Goal: Task Accomplishment & Management: Manage account settings

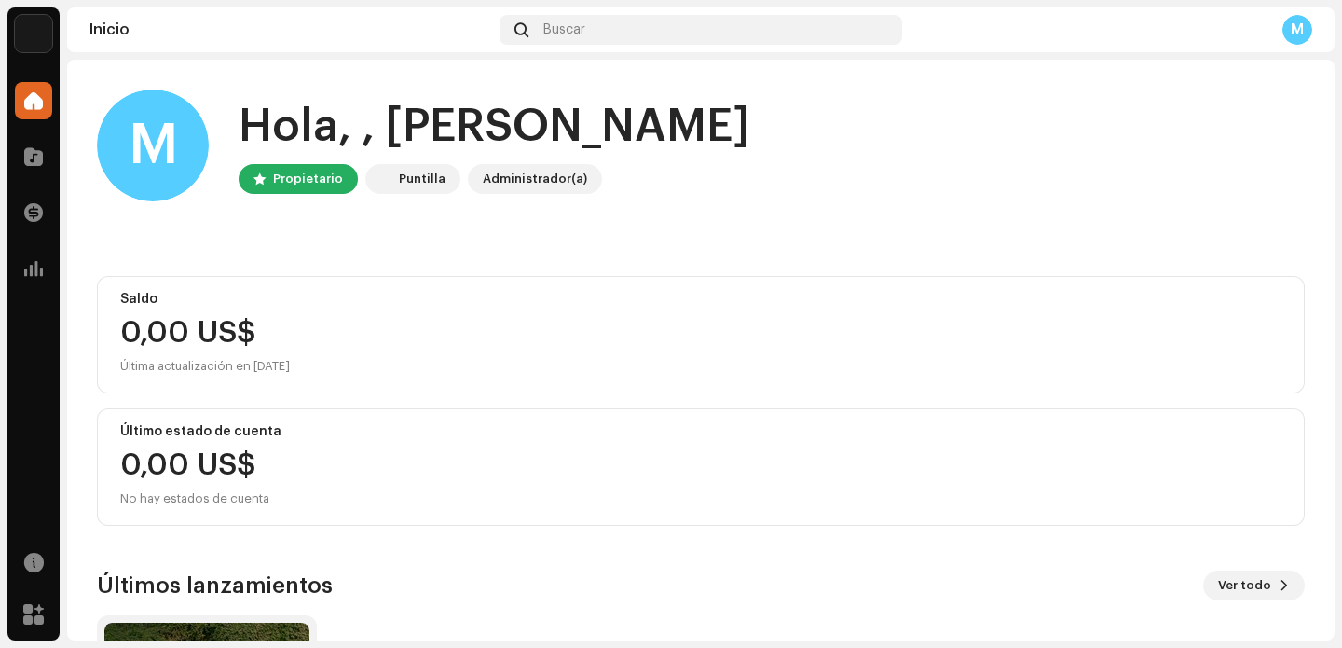
click at [1292, 37] on div "M" at bounding box center [1297, 30] width 30 height 30
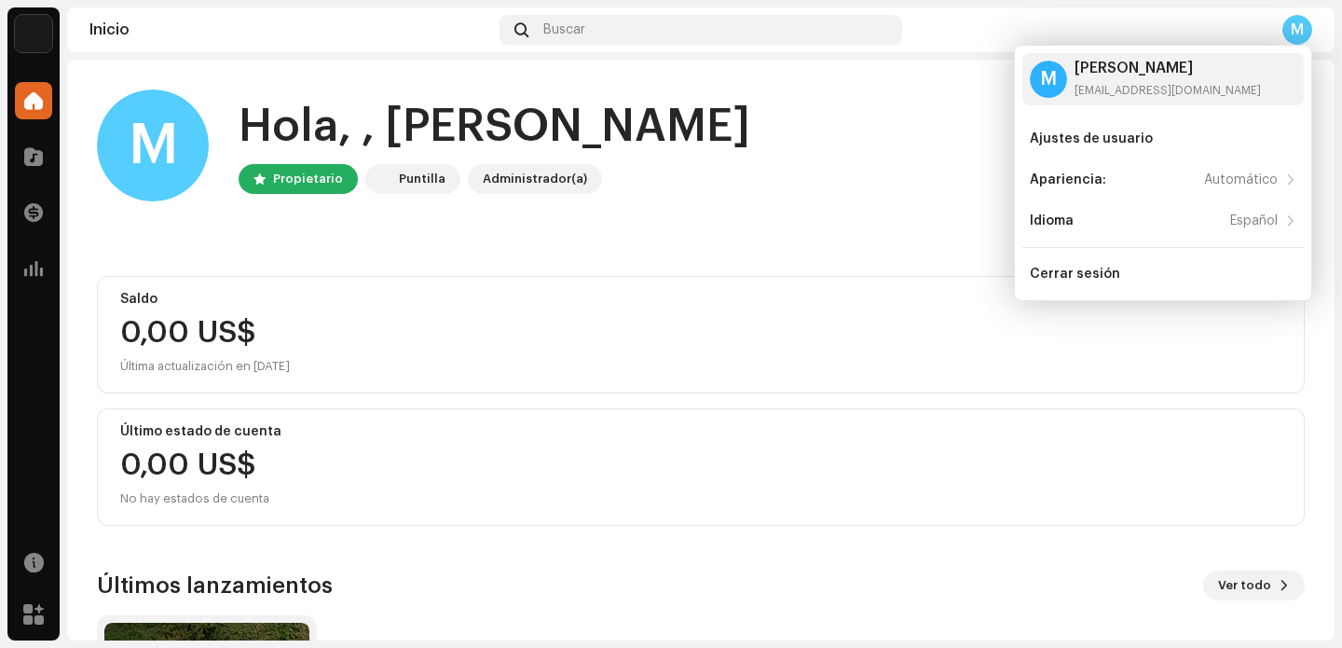
click at [32, 48] on img at bounding box center [33, 33] width 37 height 37
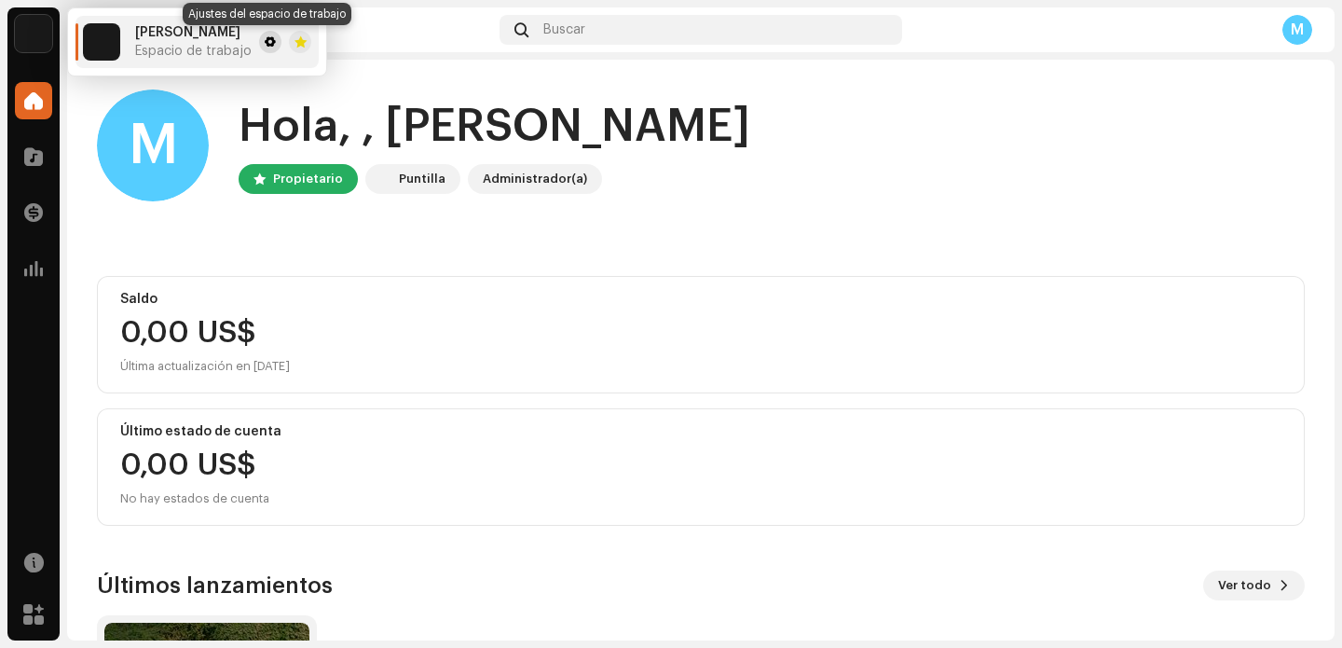
click at [270, 41] on span at bounding box center [270, 41] width 11 height 15
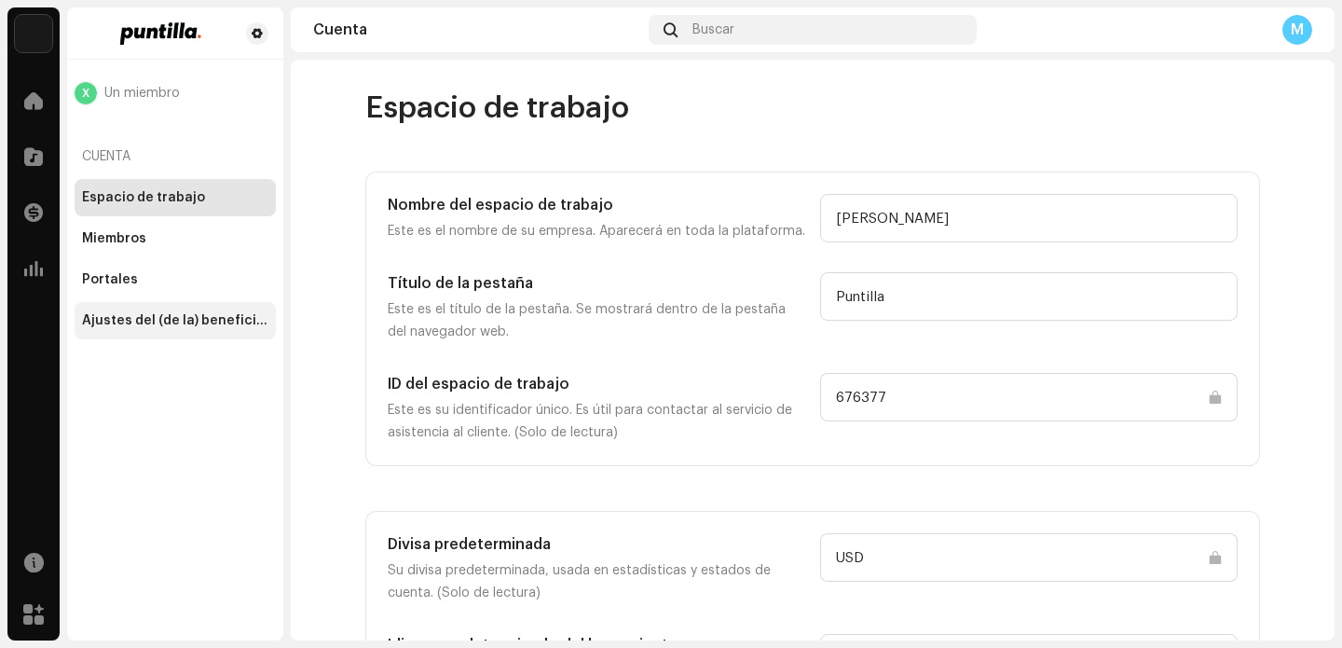
click at [188, 315] on div "Ajustes del (de la) beneficiario(a)" at bounding box center [175, 320] width 186 height 15
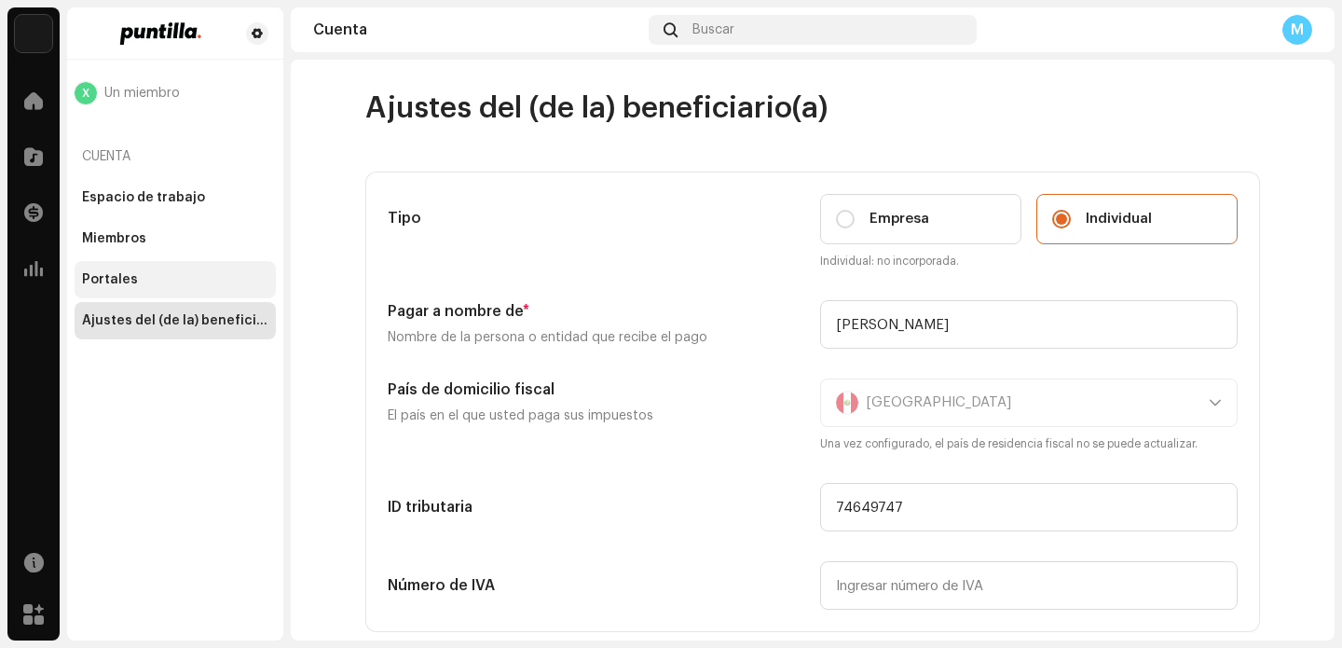
click at [123, 269] on div "Portales" at bounding box center [175, 279] width 201 height 37
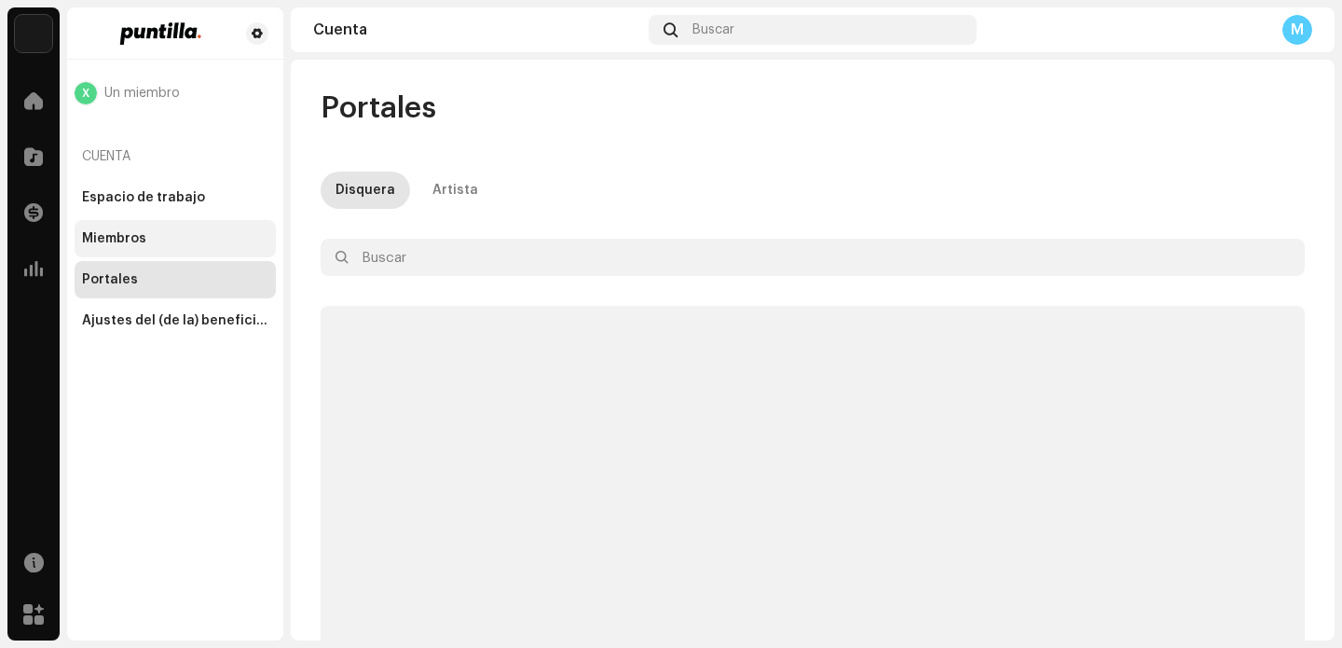
click at [194, 247] on div "Miembros" at bounding box center [175, 238] width 201 height 37
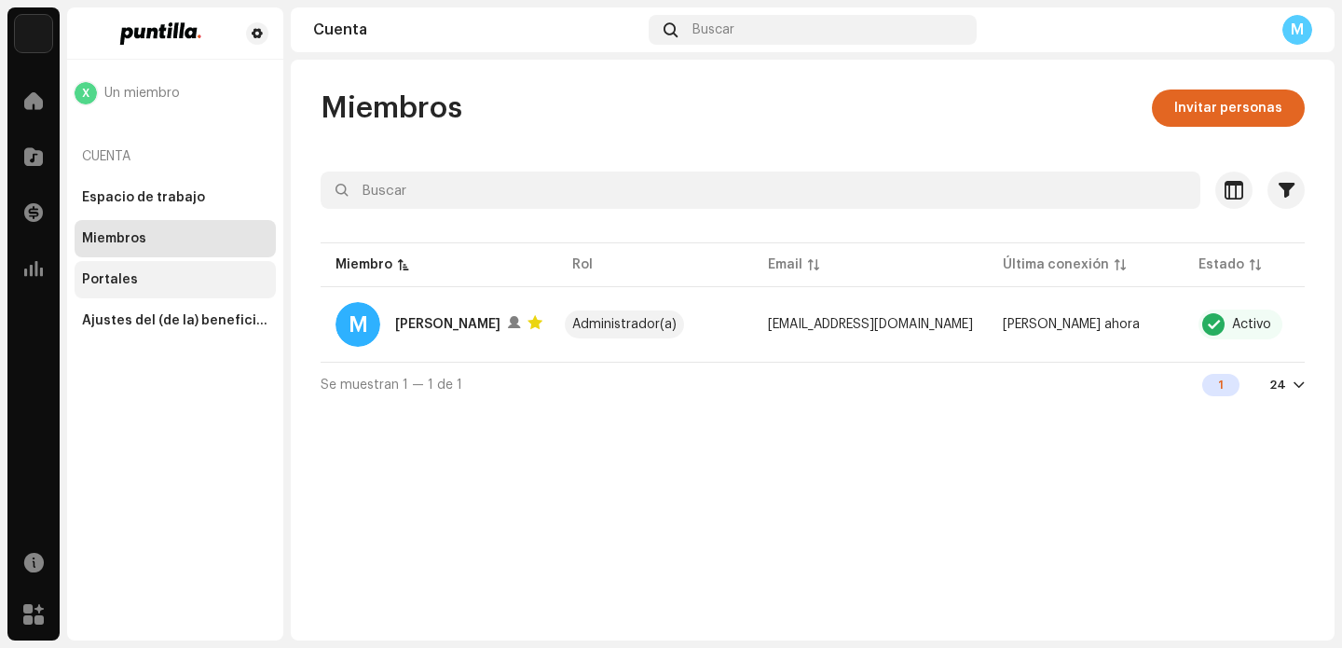
click at [199, 292] on div "Portales" at bounding box center [175, 279] width 201 height 37
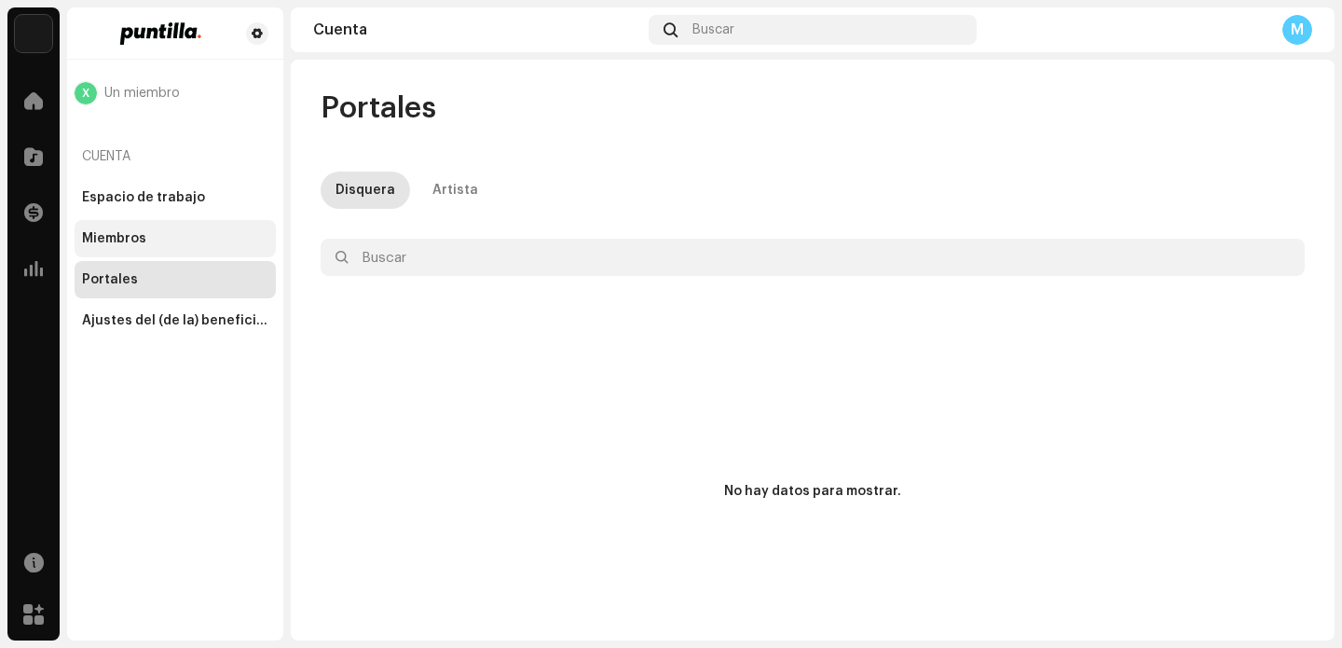
click at [208, 241] on div "Miembros" at bounding box center [175, 238] width 186 height 15
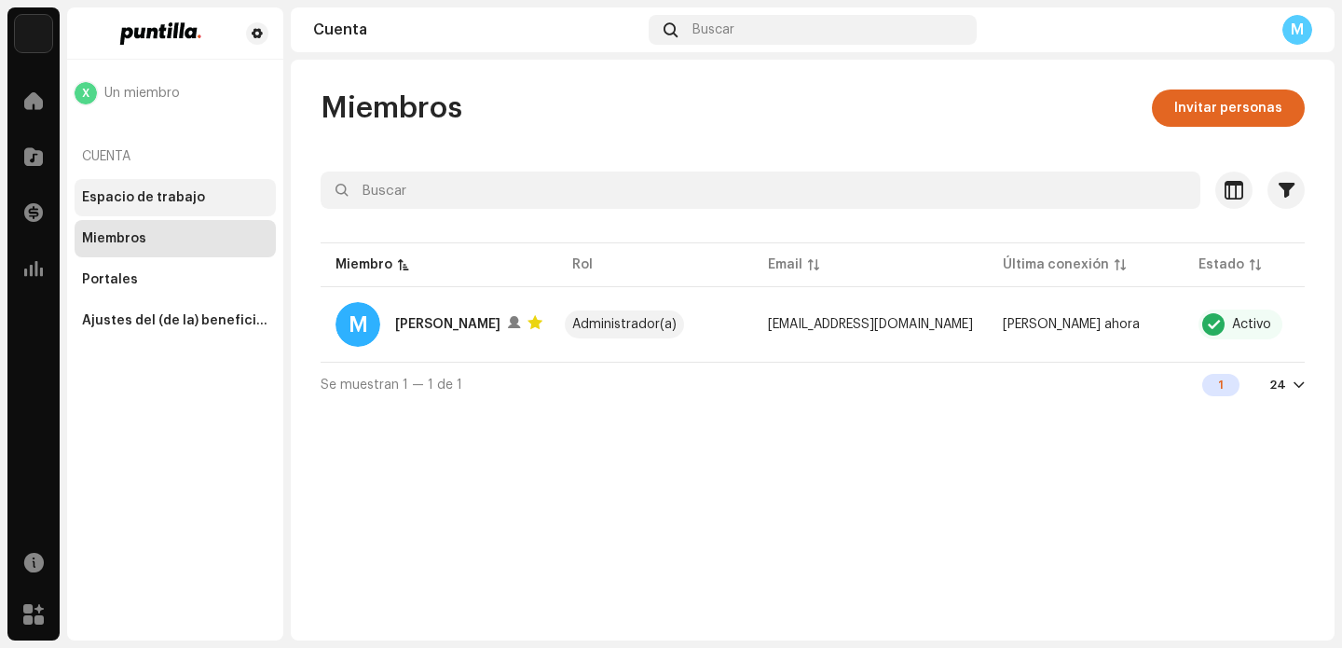
click at [224, 209] on div "Espacio de trabajo" at bounding box center [175, 197] width 201 height 37
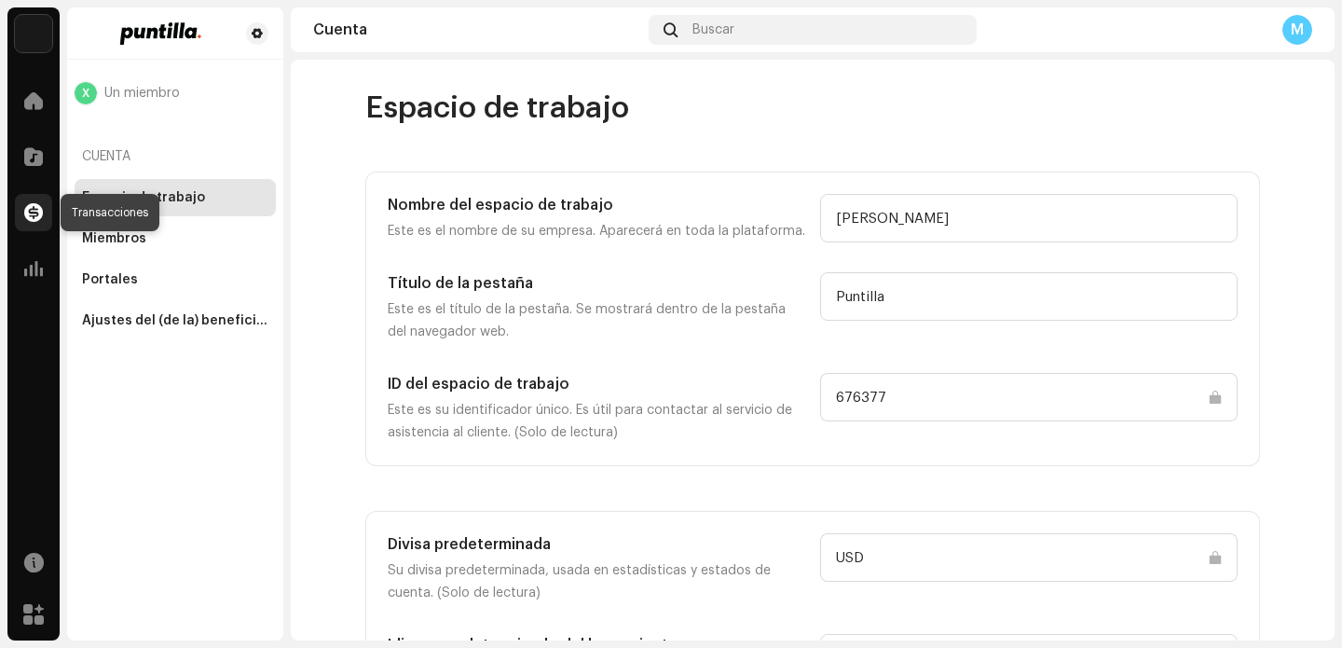
click at [41, 208] on span at bounding box center [33, 212] width 19 height 15
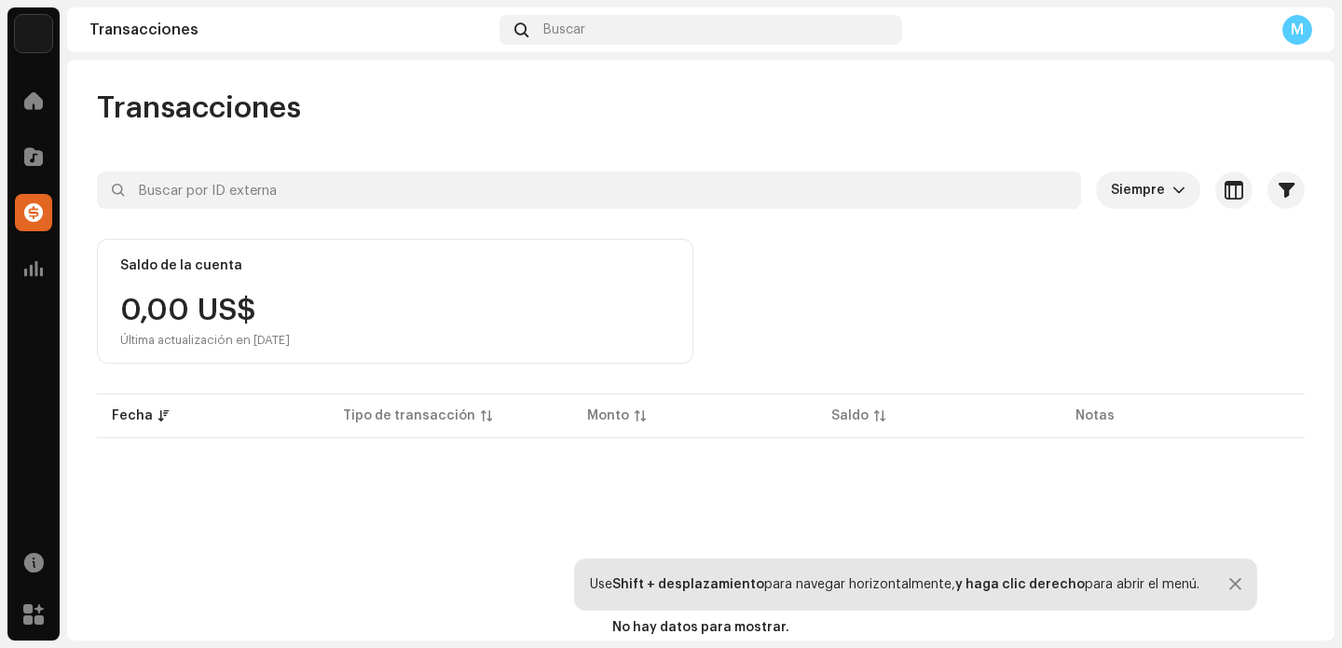
click at [443, 344] on div "0,00 US$ Última actualización en [DATE]" at bounding box center [395, 321] width 550 height 52
click at [46, 33] on img at bounding box center [33, 33] width 37 height 37
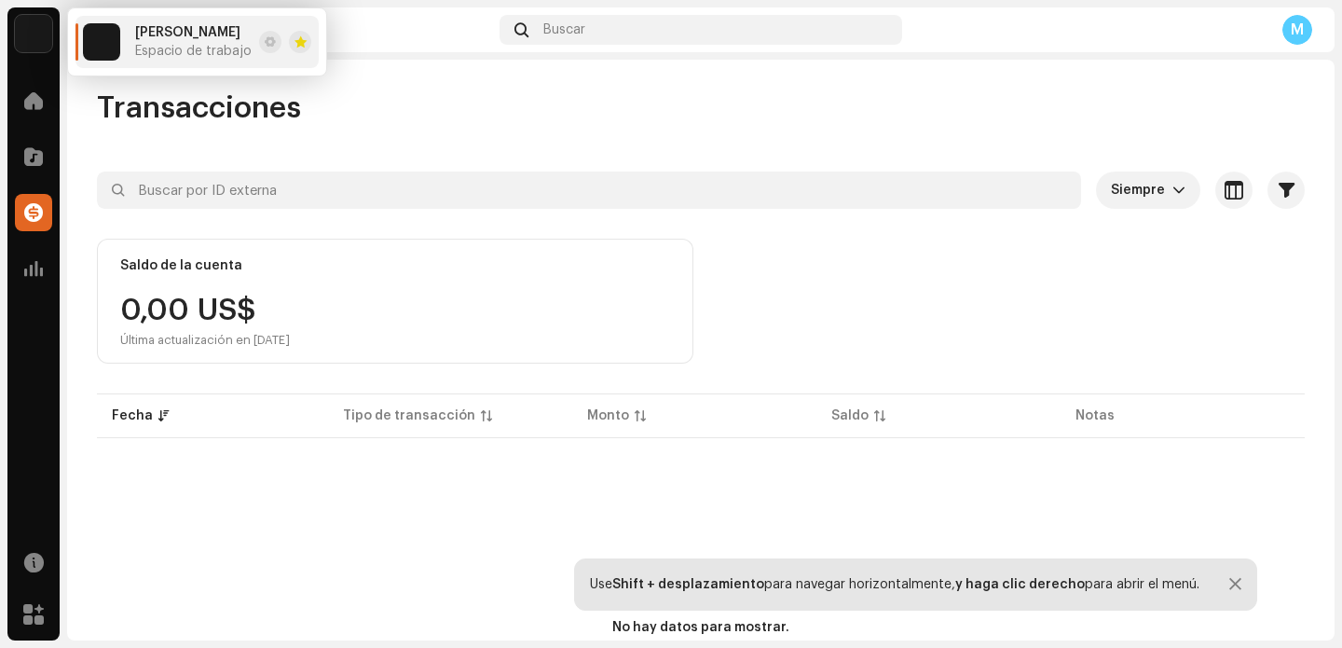
click at [1300, 47] on div "Transacciones Buscar M" at bounding box center [701, 29] width 1268 height 45
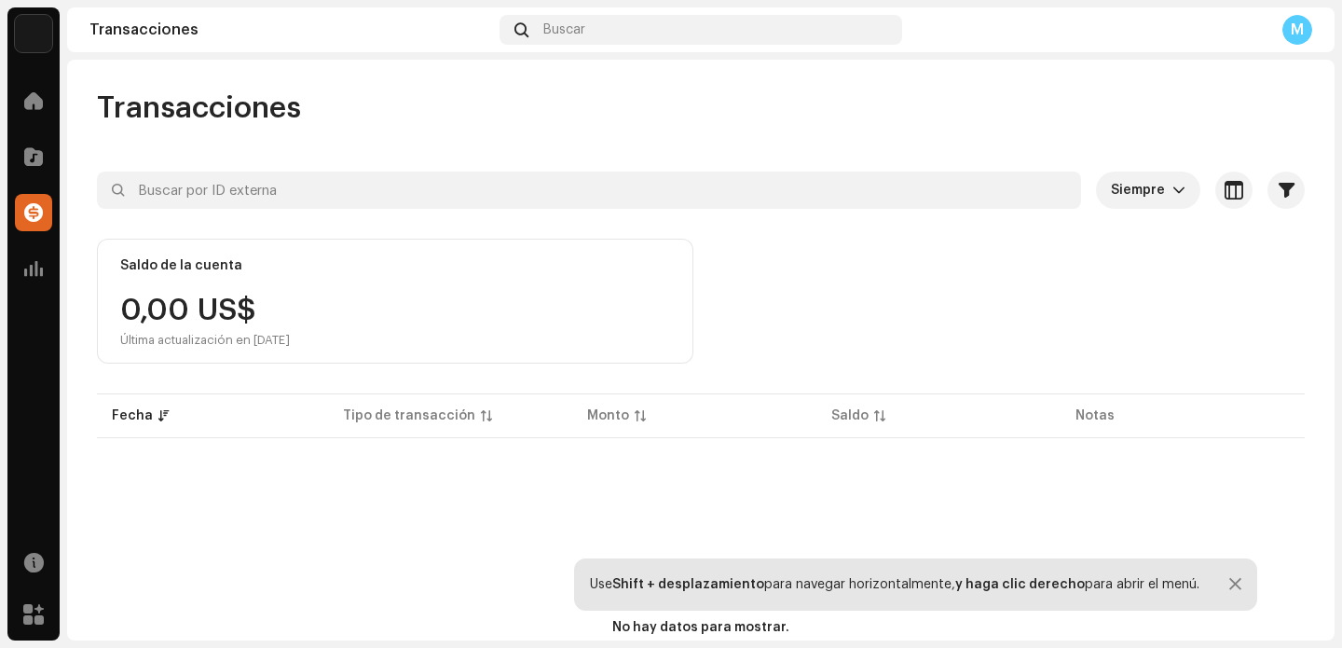
click at [1297, 36] on div "M" at bounding box center [1297, 30] width 30 height 30
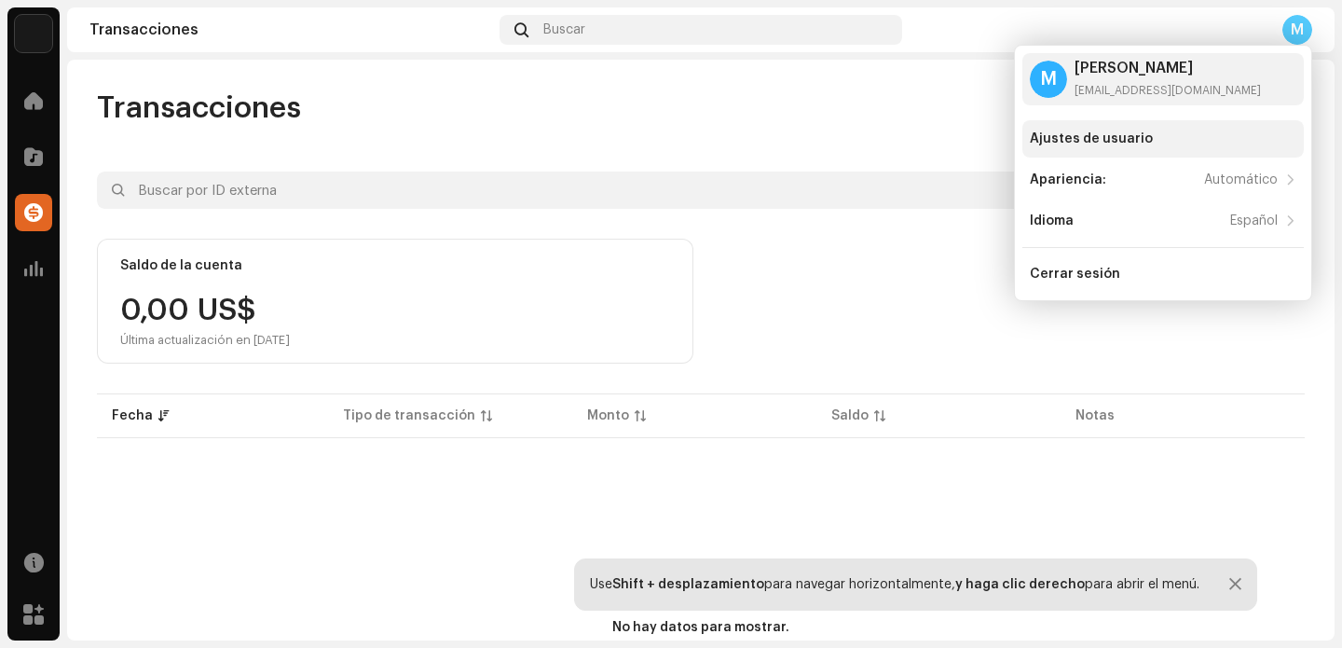
click at [1059, 141] on div "Ajustes de usuario" at bounding box center [1091, 138] width 123 height 15
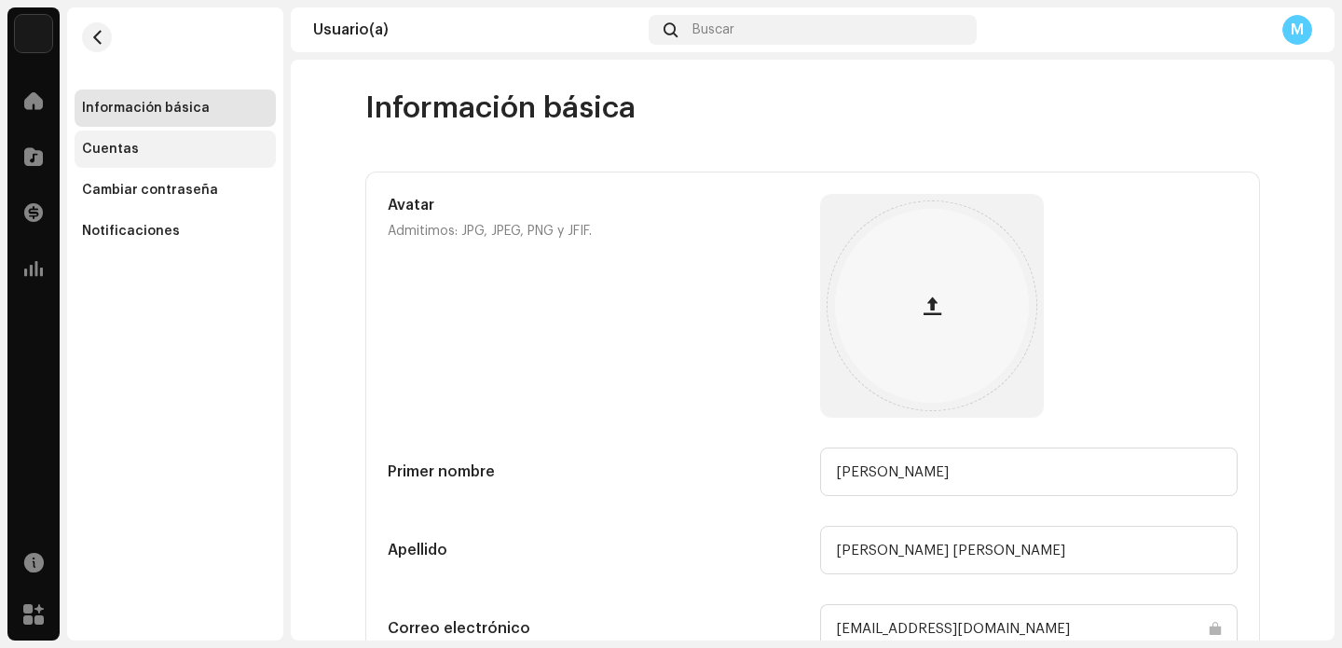
click at [156, 148] on div "Cuentas" at bounding box center [175, 149] width 186 height 15
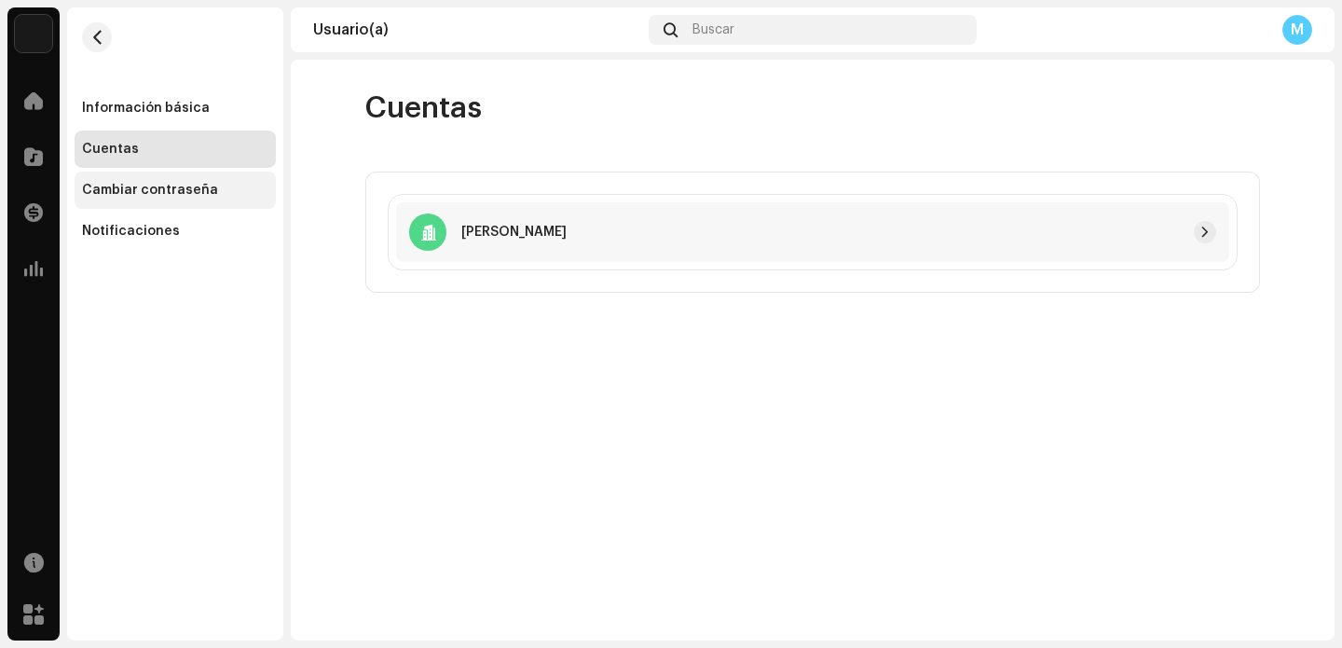
click at [168, 203] on div "Cambiar contraseña" at bounding box center [175, 189] width 201 height 37
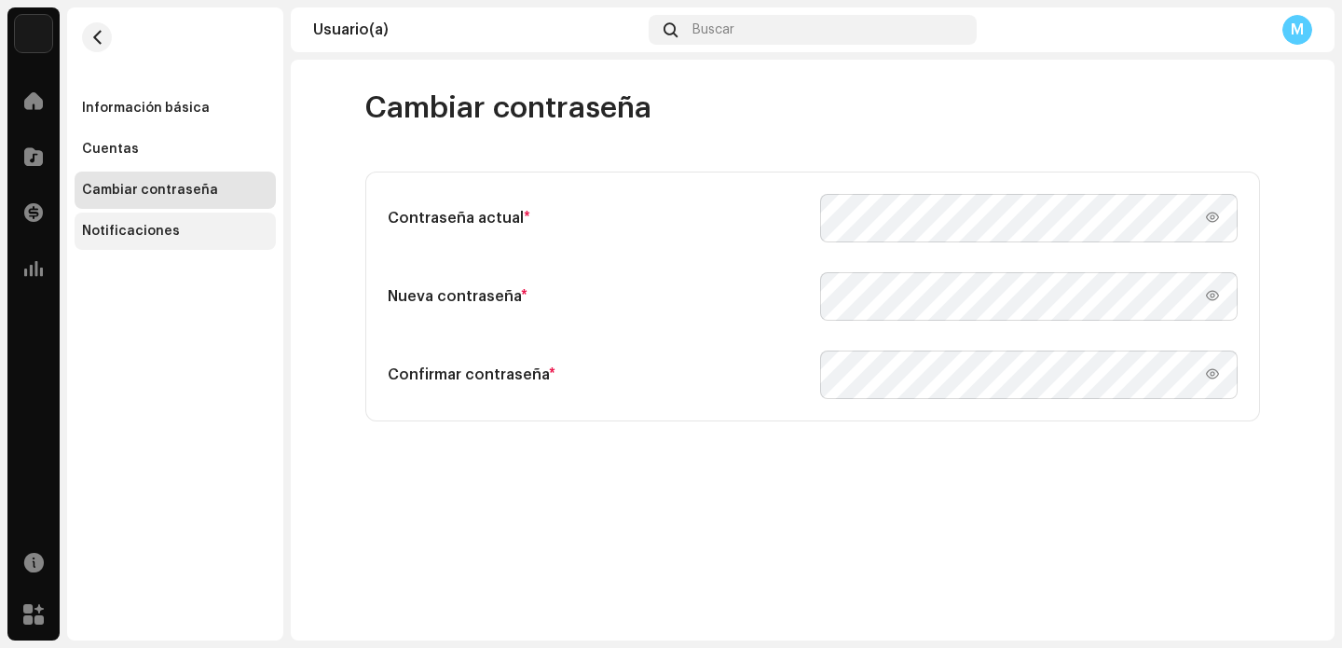
click at [173, 229] on div "Notificaciones" at bounding box center [175, 231] width 186 height 15
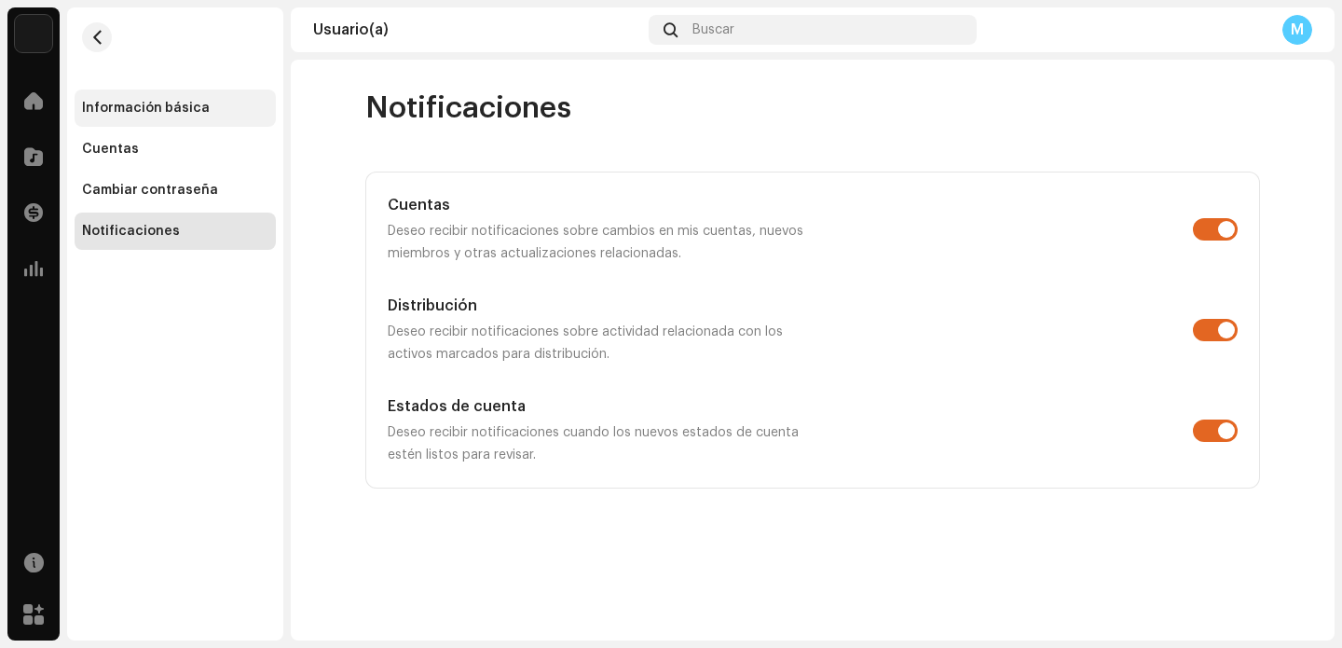
click at [159, 111] on div "Información básica" at bounding box center [146, 108] width 128 height 15
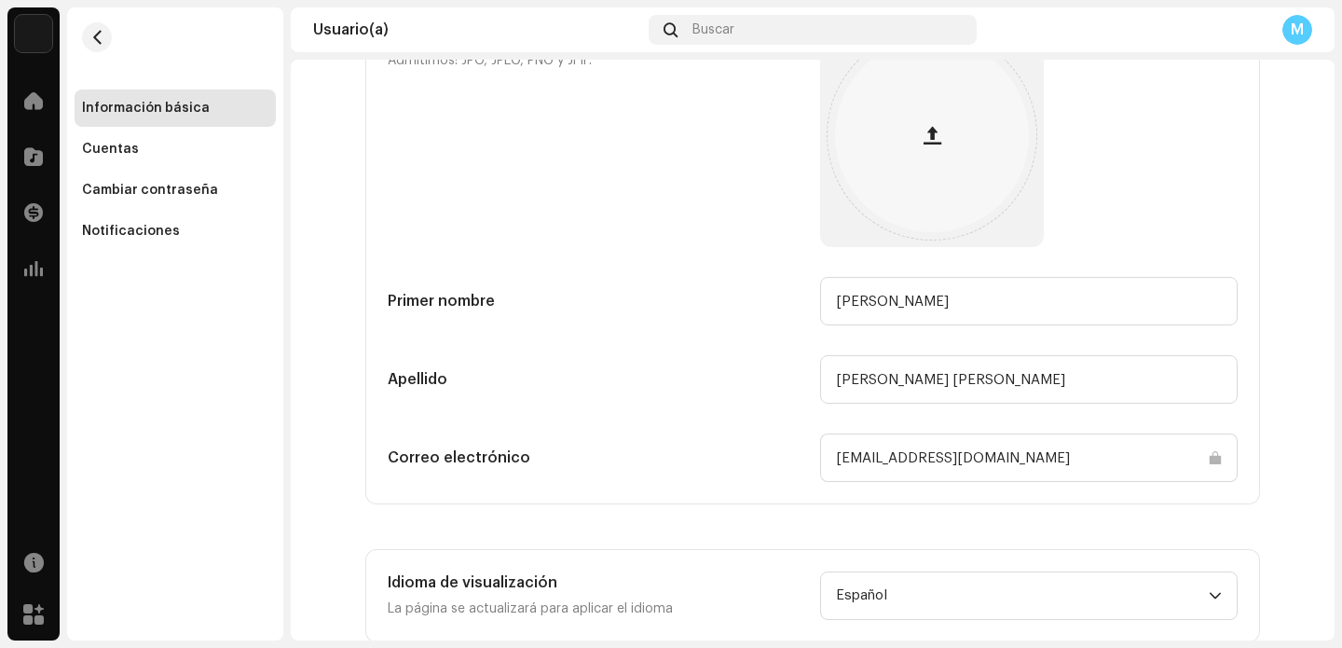
scroll to position [217, 0]
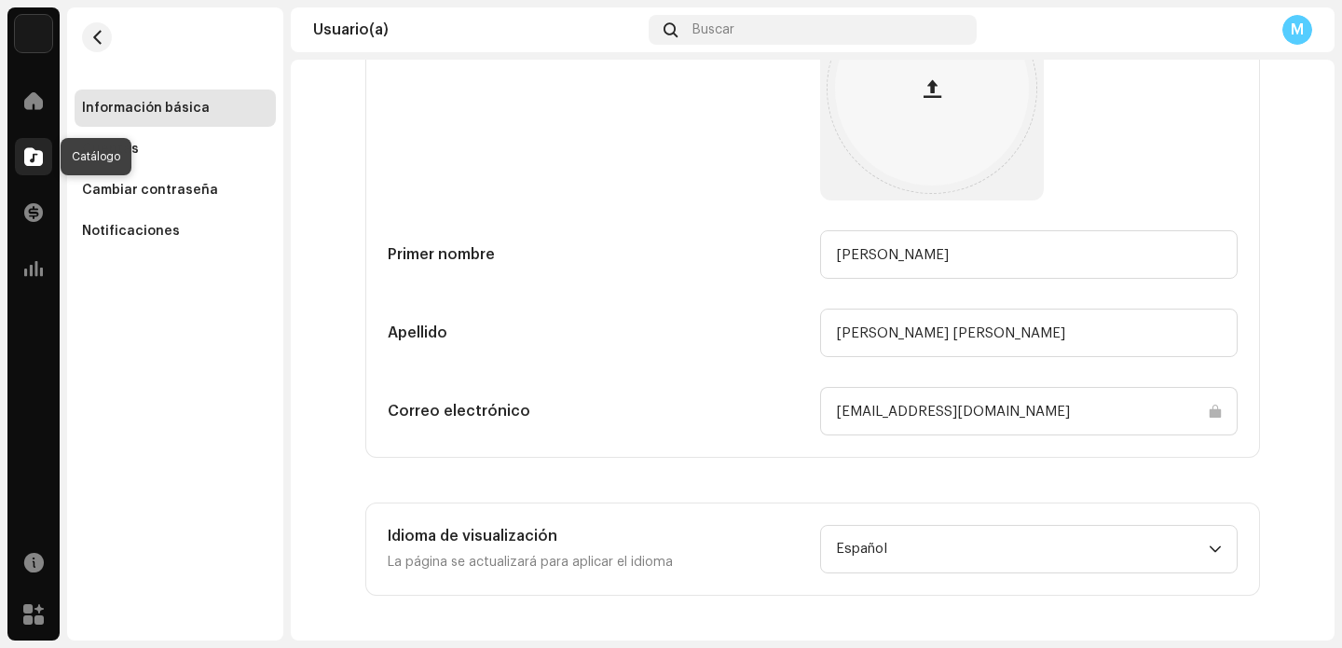
click at [30, 138] on div at bounding box center [33, 156] width 37 height 37
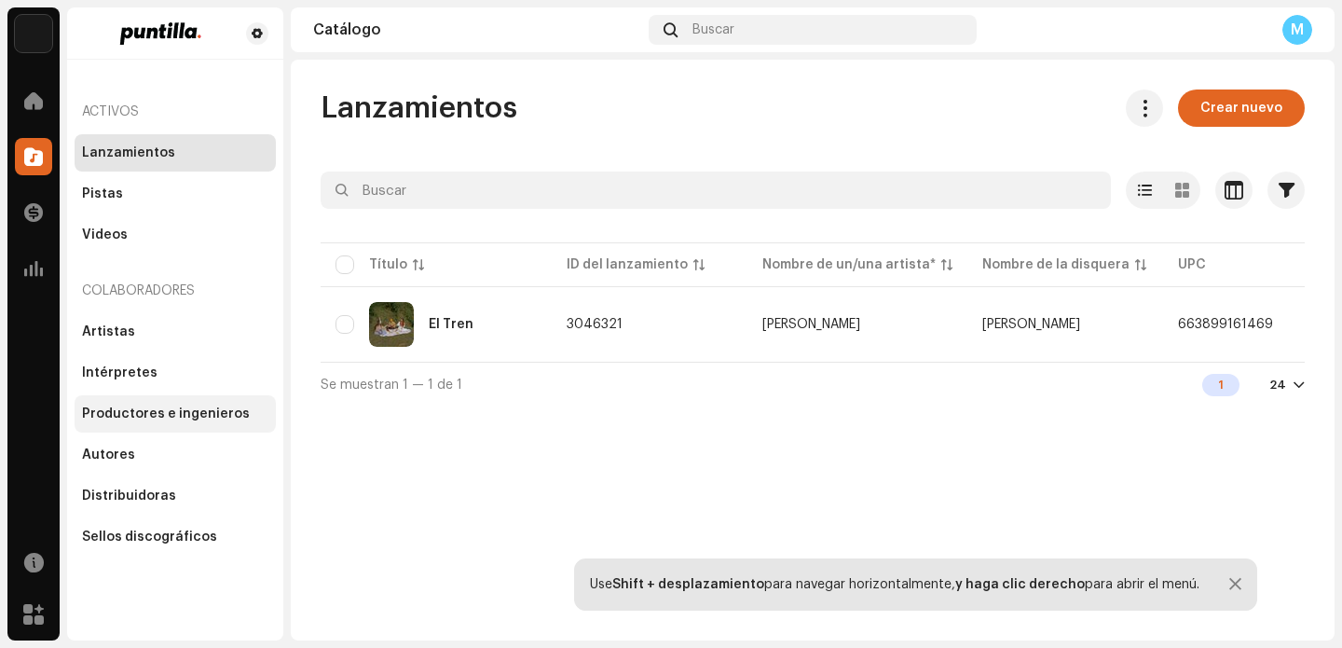
click at [144, 418] on div "Productores e ingenieros" at bounding box center [166, 413] width 168 height 15
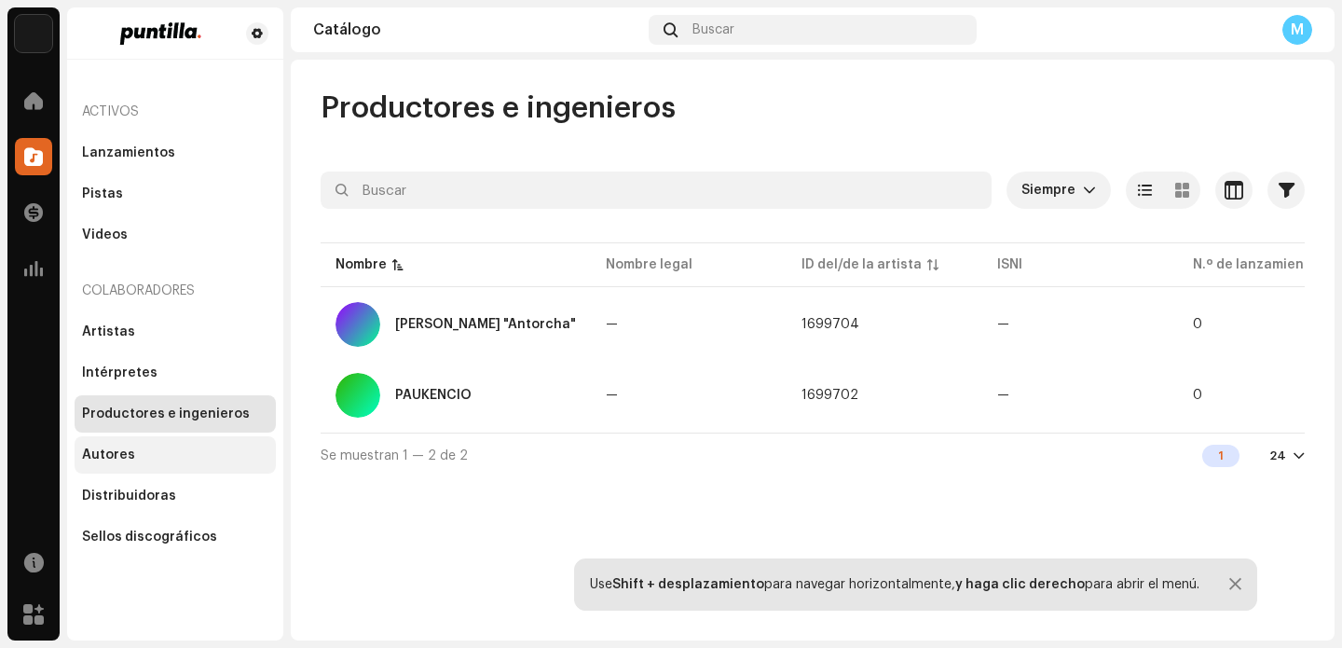
click at [159, 459] on div "Autores" at bounding box center [175, 454] width 186 height 15
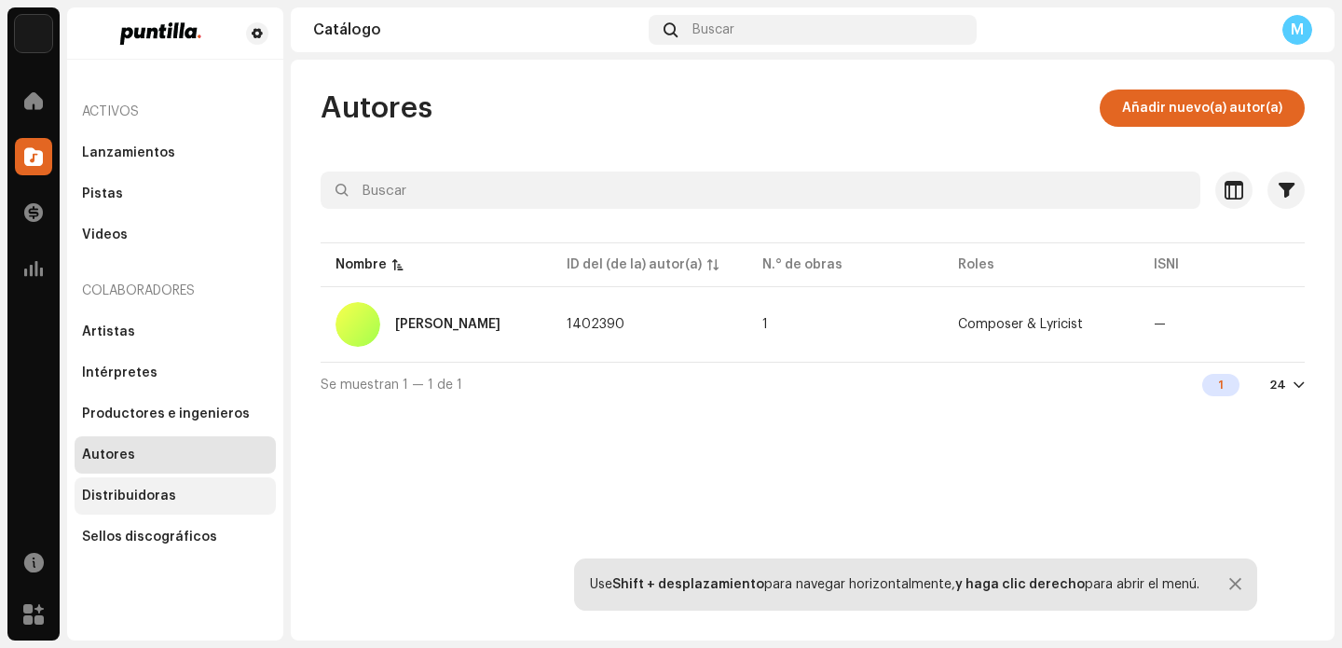
click at [163, 490] on div "Distribuidoras" at bounding box center [129, 495] width 94 height 15
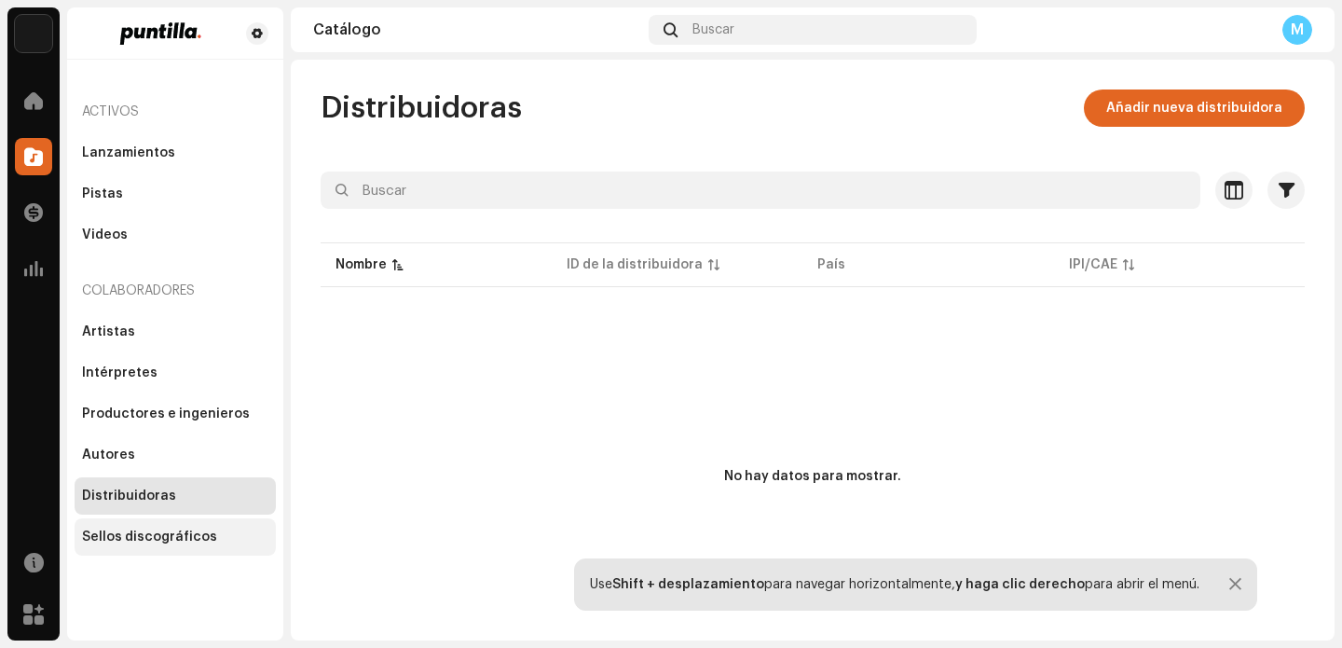
click at [178, 532] on div "Sellos discográficos" at bounding box center [149, 536] width 135 height 15
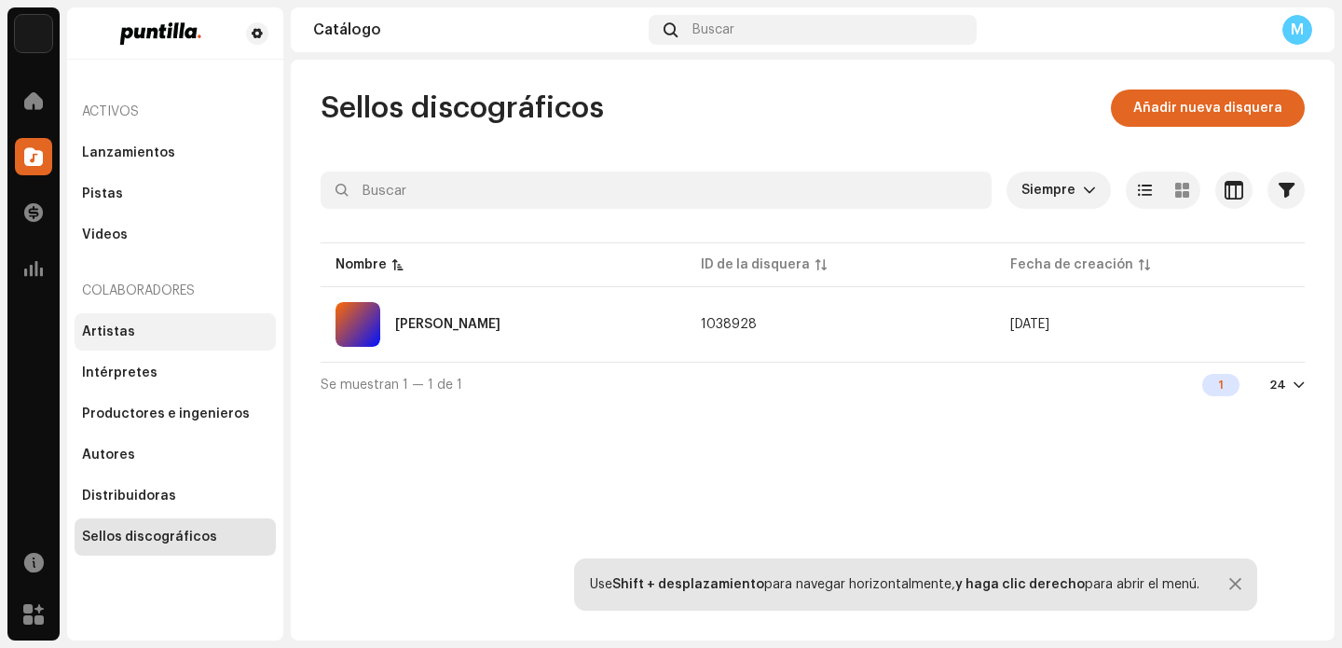
click at [199, 343] on div "Artistas" at bounding box center [175, 331] width 201 height 37
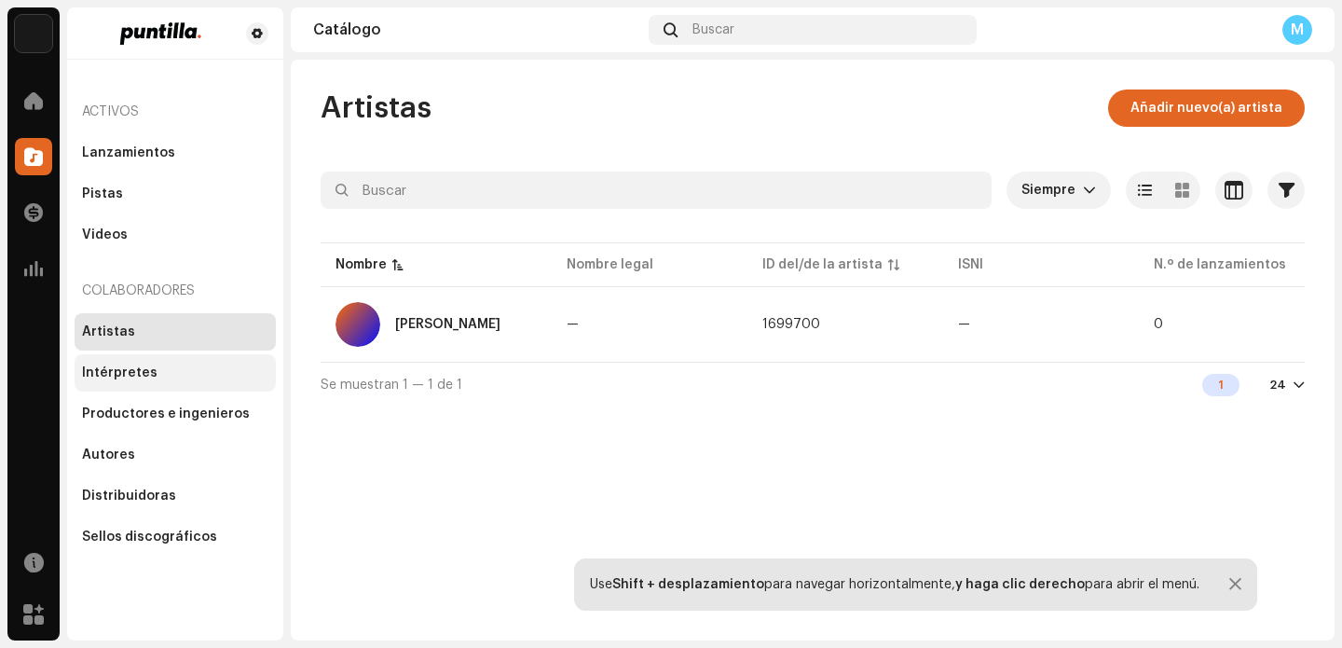
click at [199, 365] on div "Intérpretes" at bounding box center [175, 372] width 186 height 15
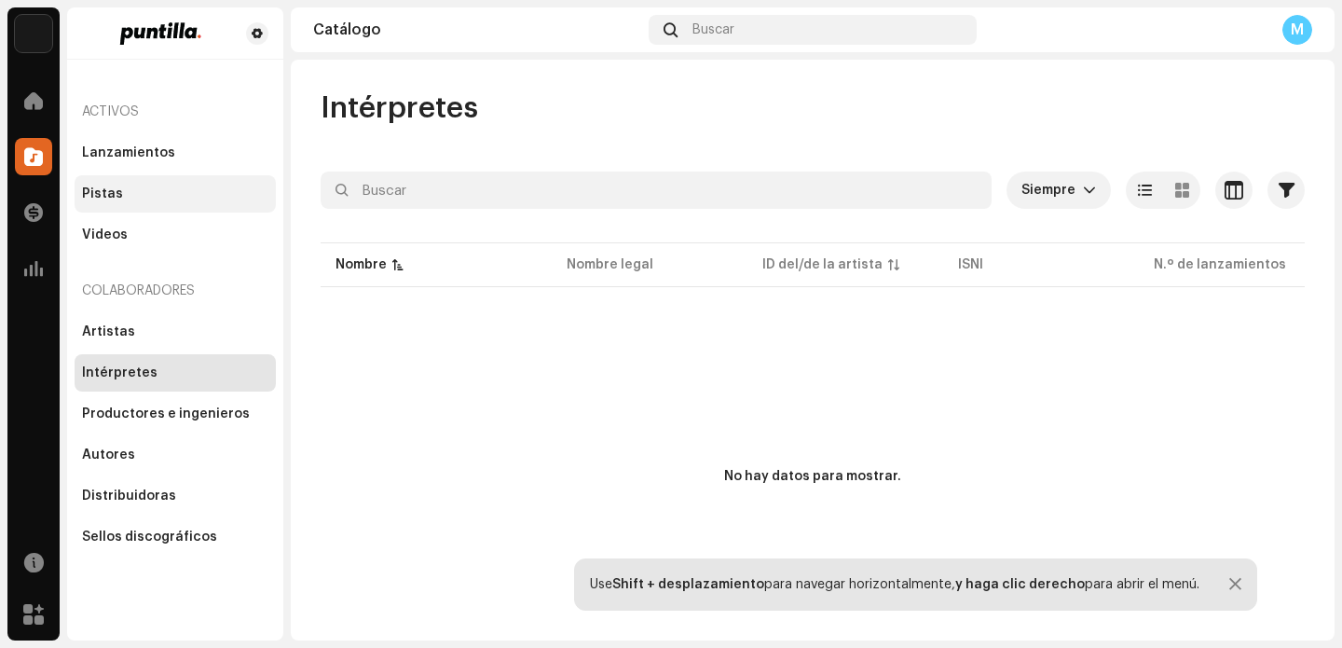
click at [193, 195] on div "Pistas" at bounding box center [175, 193] width 186 height 15
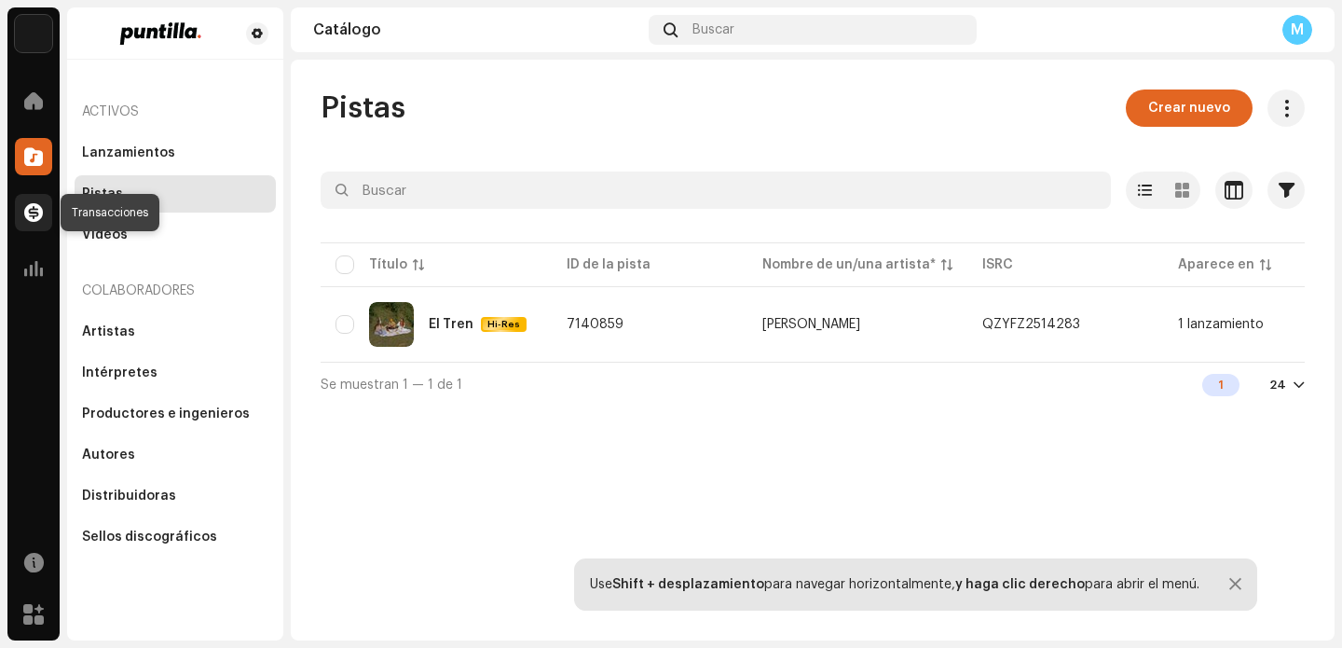
click at [34, 217] on span at bounding box center [33, 212] width 19 height 15
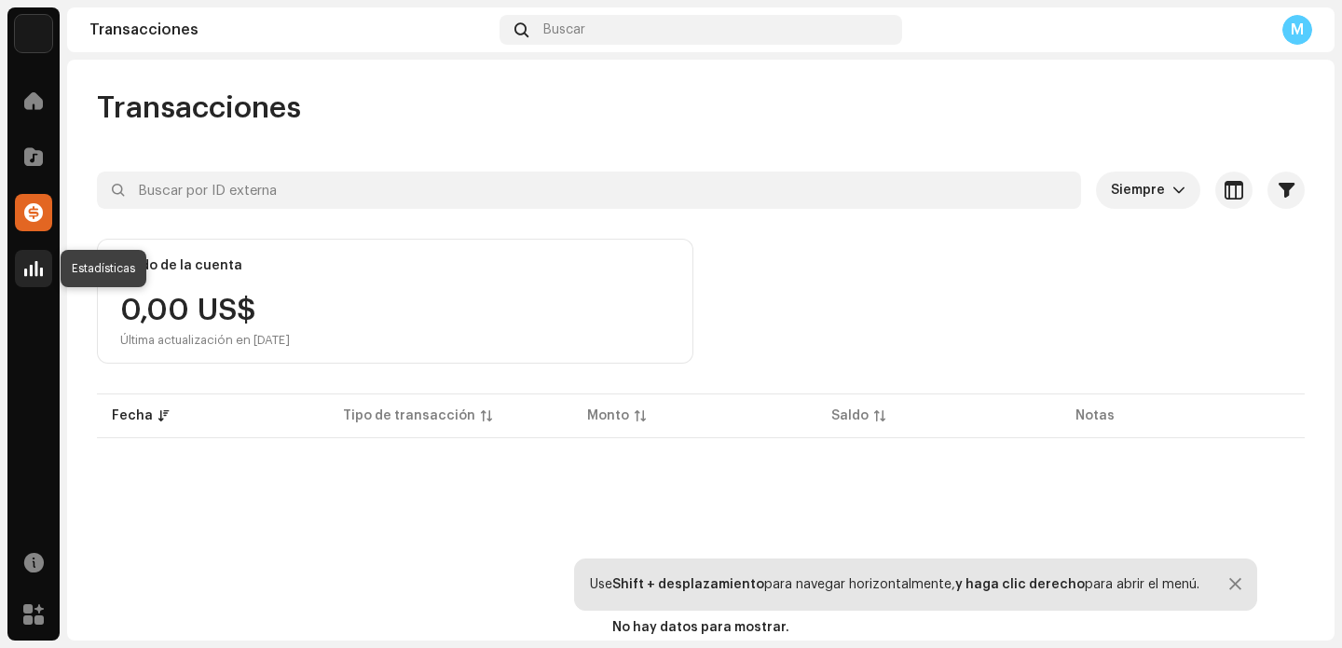
click at [43, 282] on div at bounding box center [33, 268] width 37 height 37
click at [40, 268] on span at bounding box center [33, 268] width 19 height 15
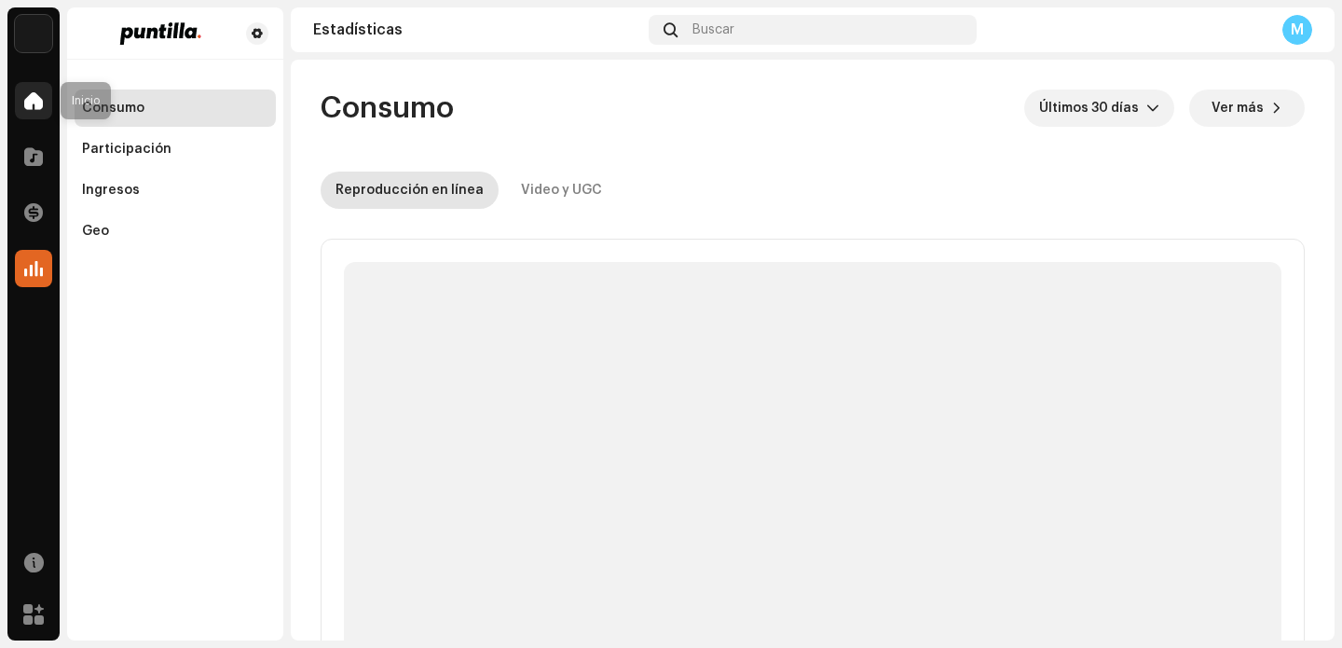
click at [42, 97] on span at bounding box center [33, 100] width 19 height 15
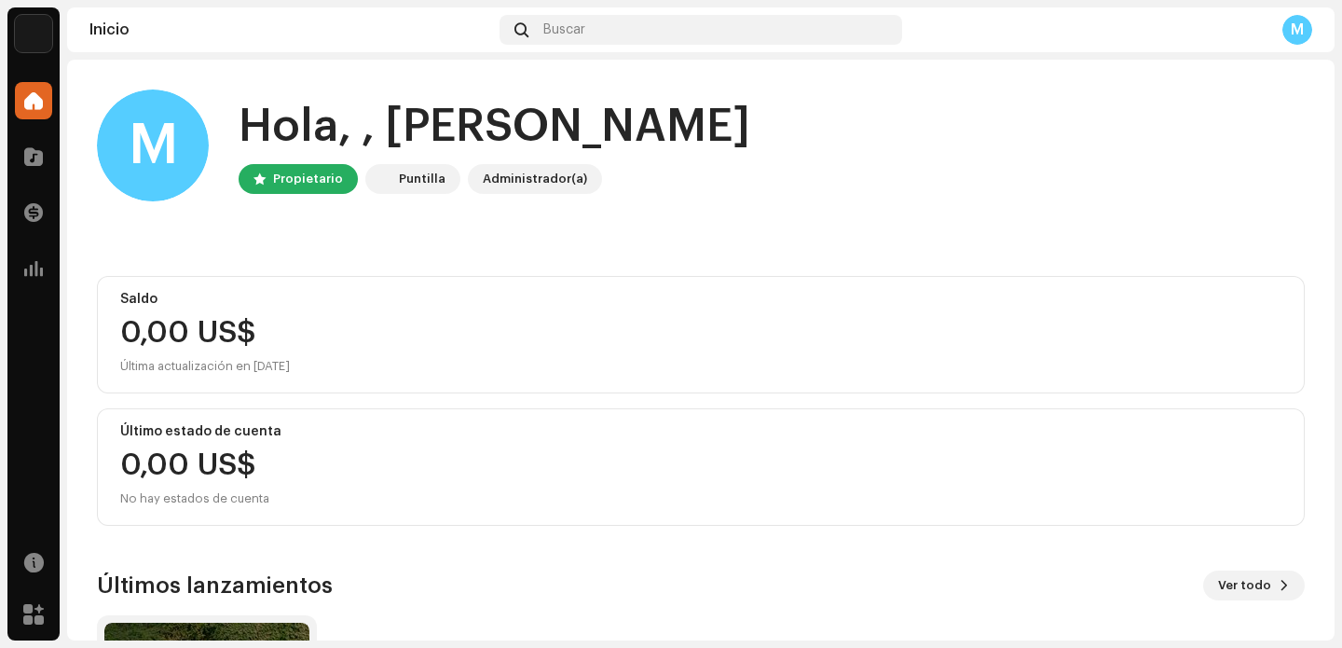
click at [40, 33] on img at bounding box center [33, 33] width 37 height 37
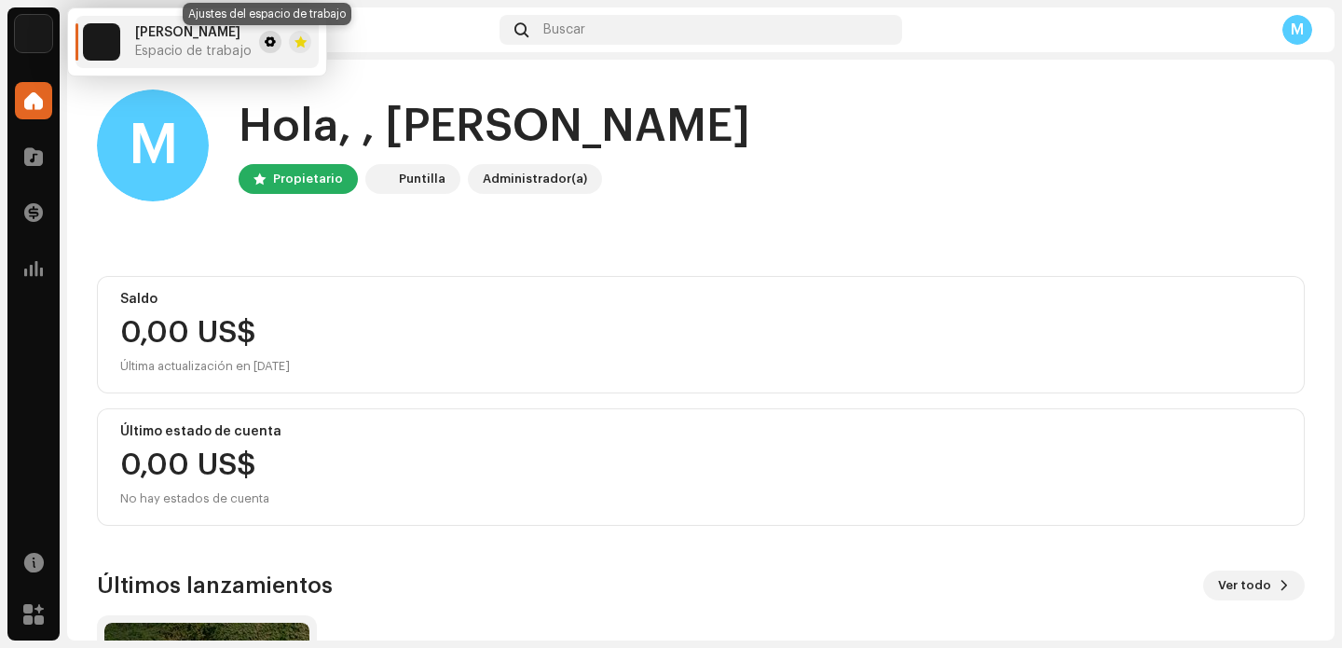
click at [265, 41] on span at bounding box center [270, 41] width 11 height 15
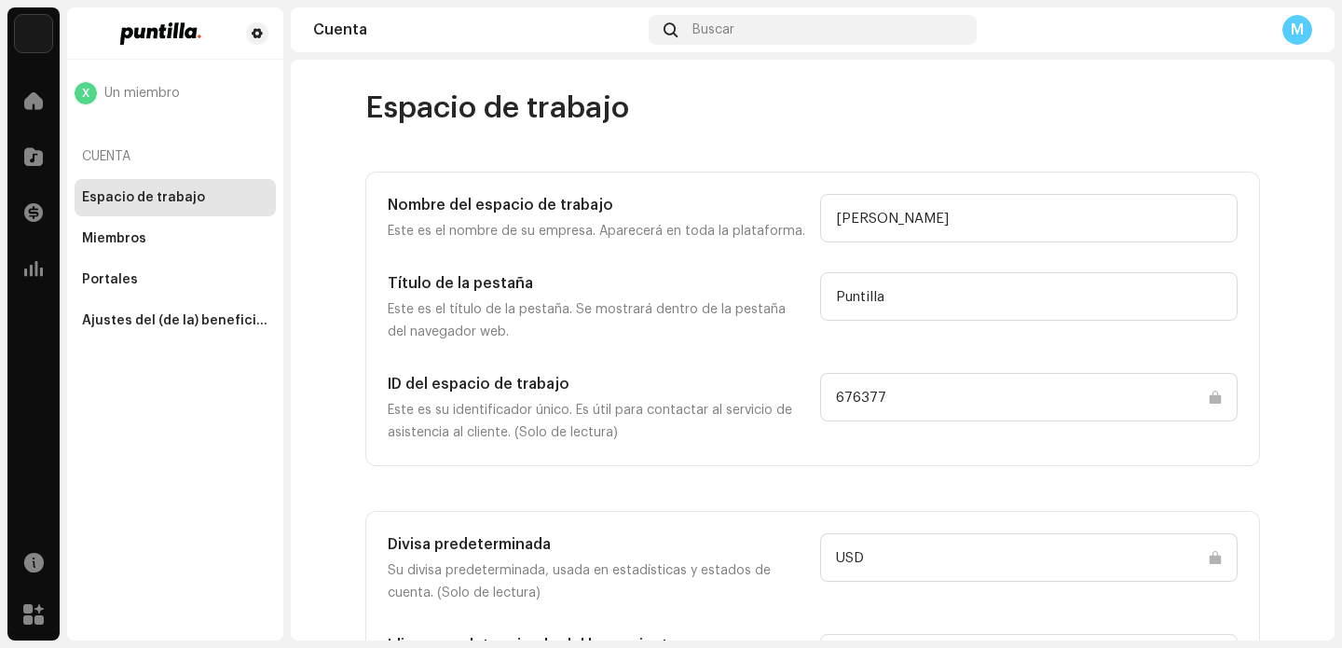
scroll to position [87, 0]
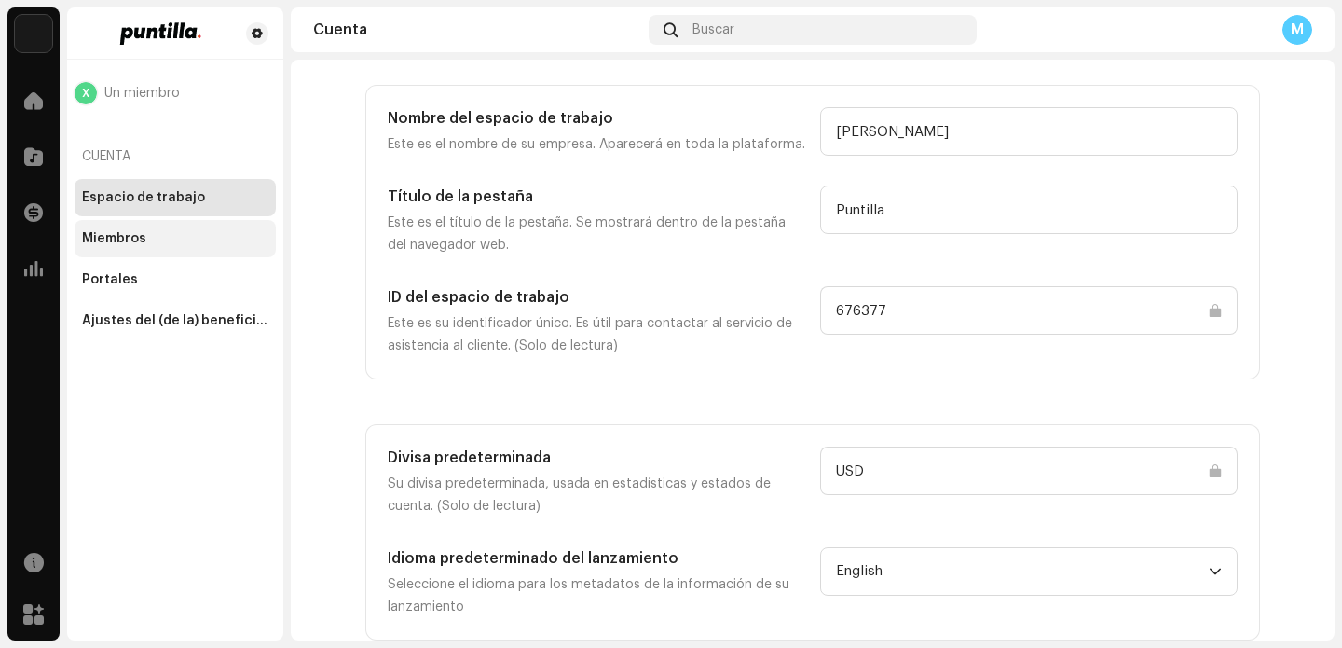
click at [197, 229] on div "Miembros" at bounding box center [175, 238] width 201 height 37
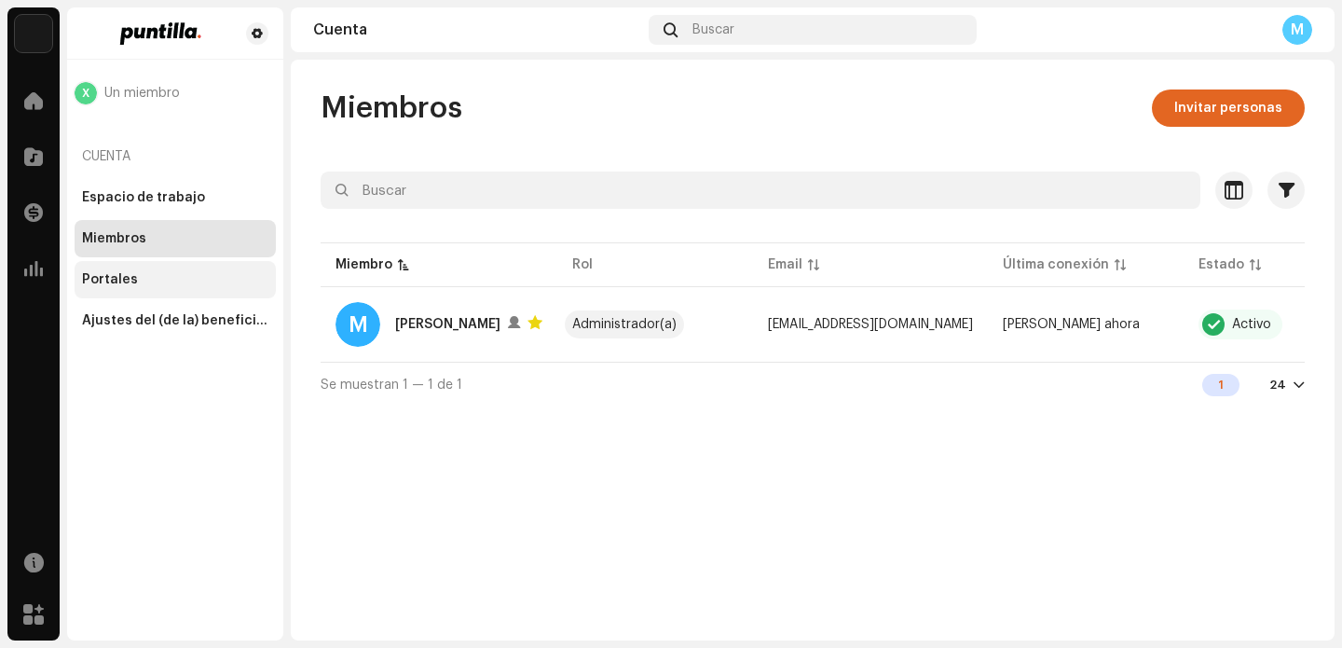
click at [169, 270] on div "Portales" at bounding box center [175, 279] width 201 height 37
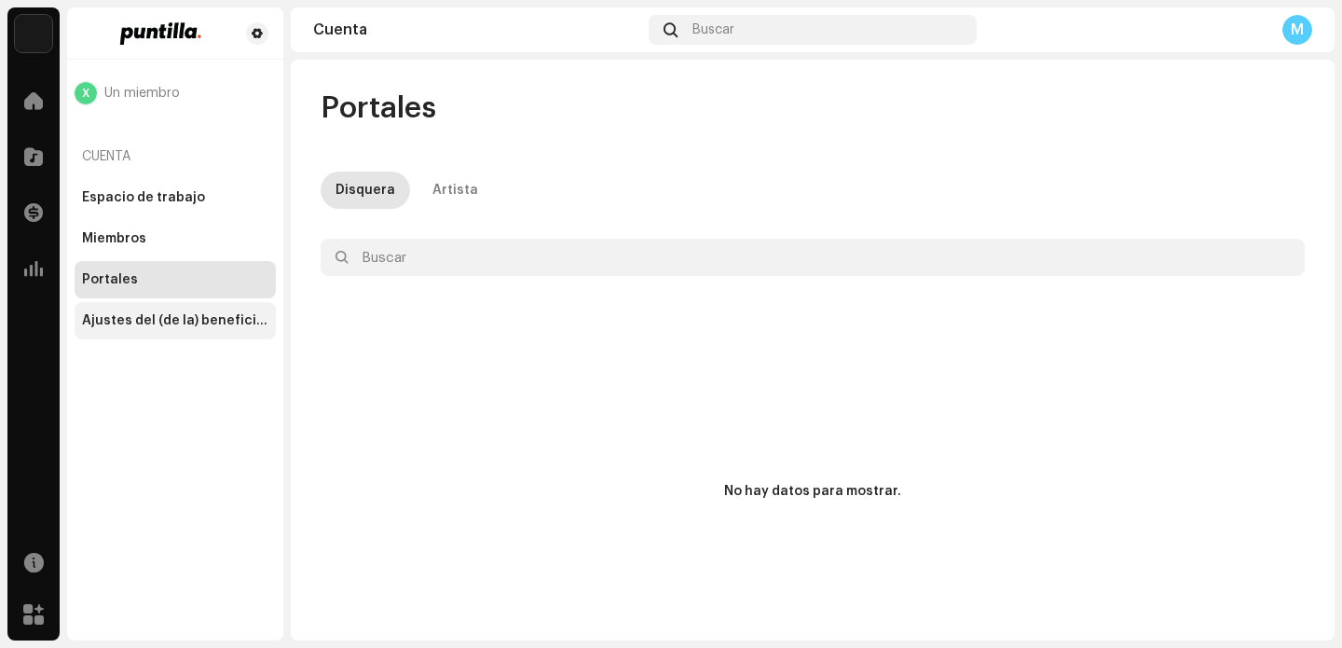
click at [192, 310] on div "Ajustes del (de la) beneficiario(a)" at bounding box center [175, 320] width 201 height 37
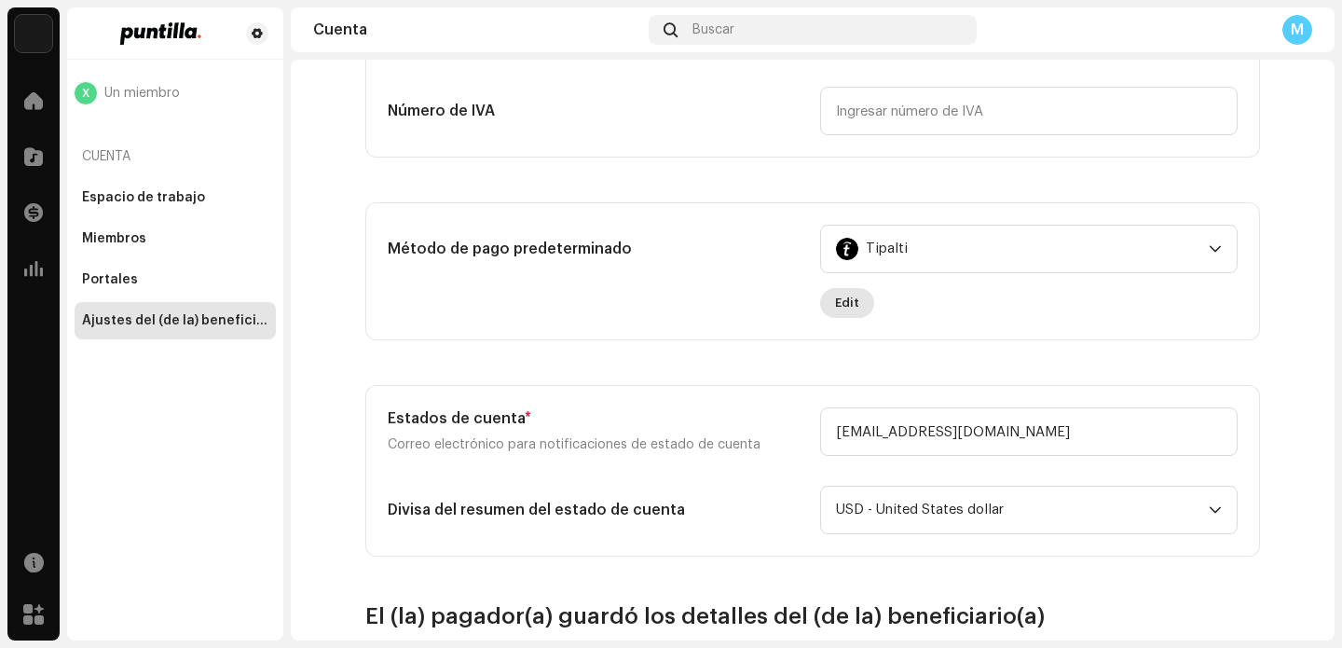
scroll to position [519, 0]
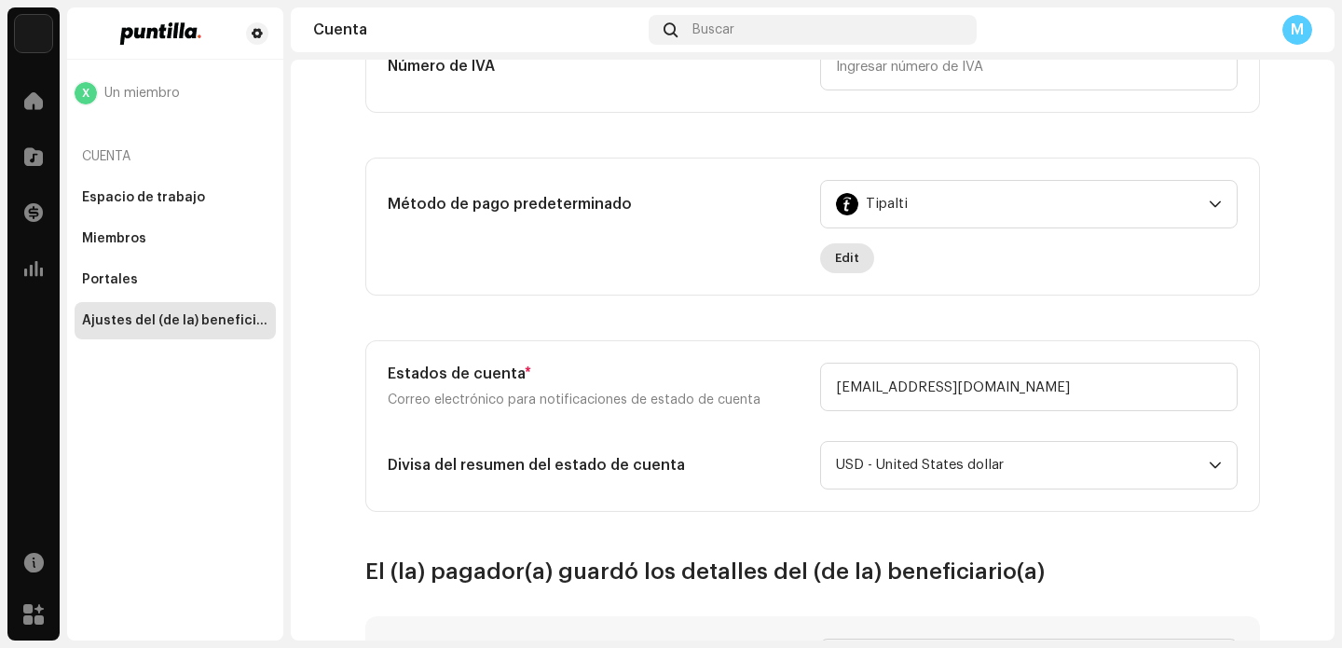
click at [839, 254] on span "Edit" at bounding box center [847, 258] width 24 height 37
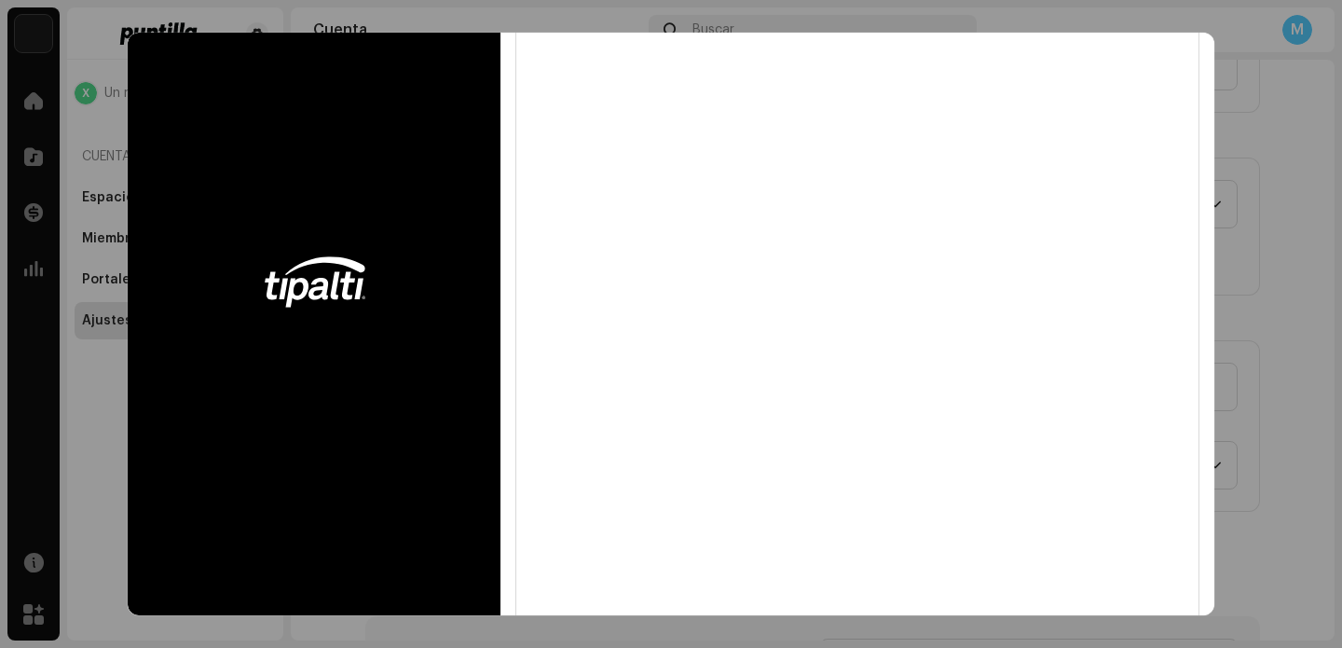
scroll to position [0, 0]
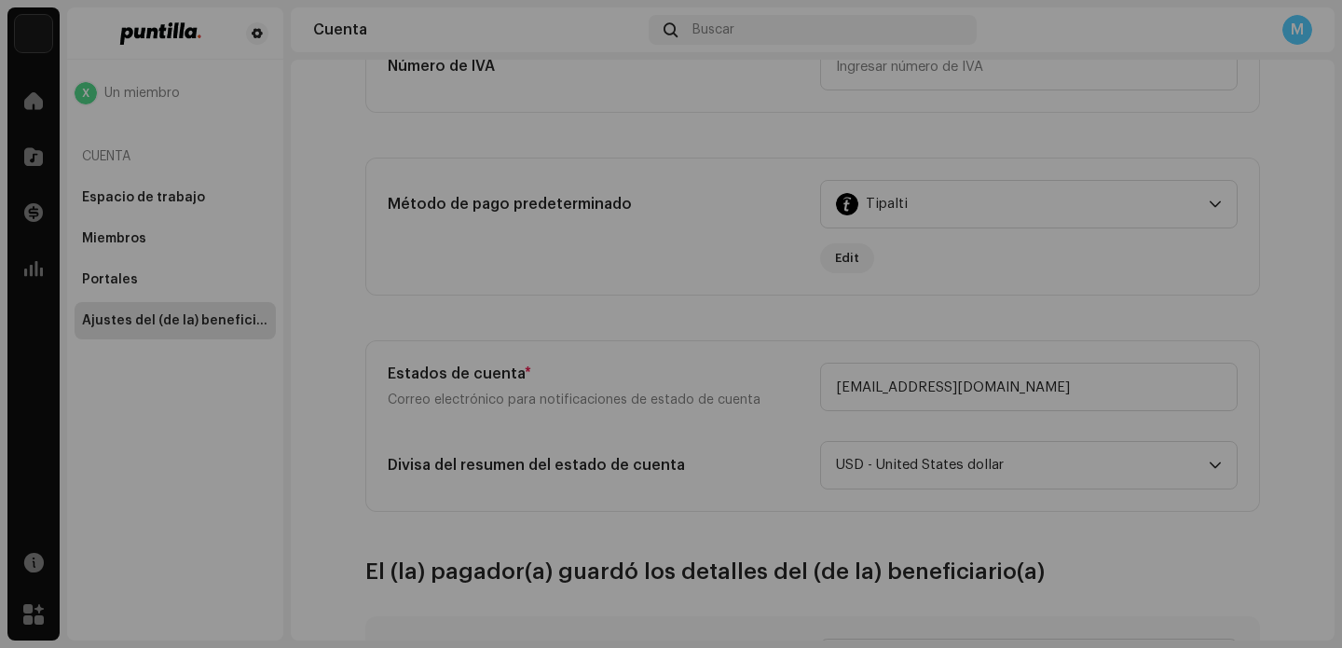
click at [1265, 306] on div "Complete el formulario que aparece a continuación para terminar la configuració…" at bounding box center [671, 324] width 1342 height 648
